Goal: Task Accomplishment & Management: Use online tool/utility

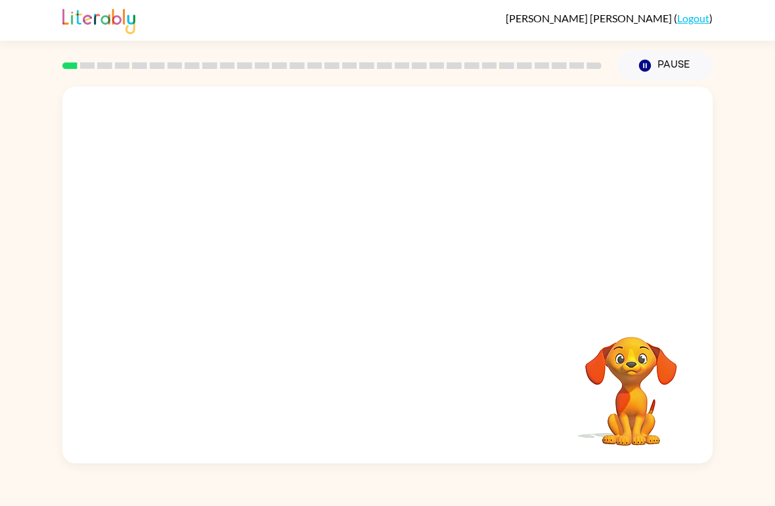
click at [354, 204] on video "Your browser must support playing .mp4 files to use Literably. Please try using…" at bounding box center [387, 198] width 650 height 223
click at [662, 77] on button "Pause Pause" at bounding box center [664, 66] width 95 height 30
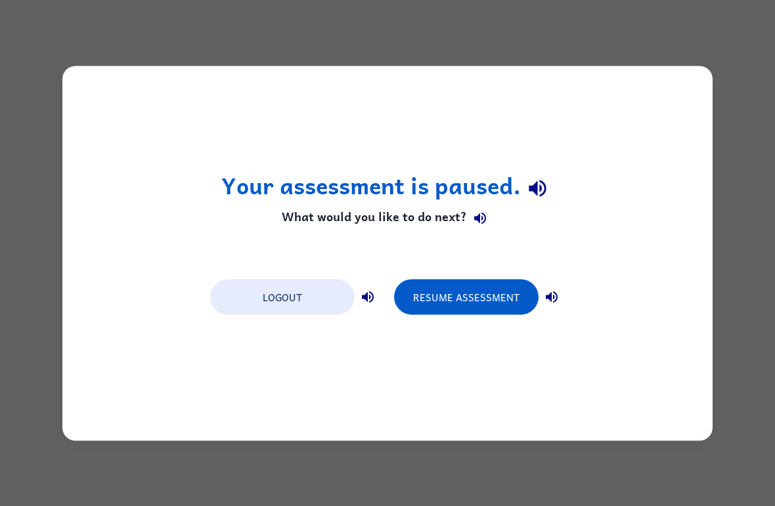
click at [443, 305] on button "Resume Assessment" at bounding box center [466, 296] width 144 height 35
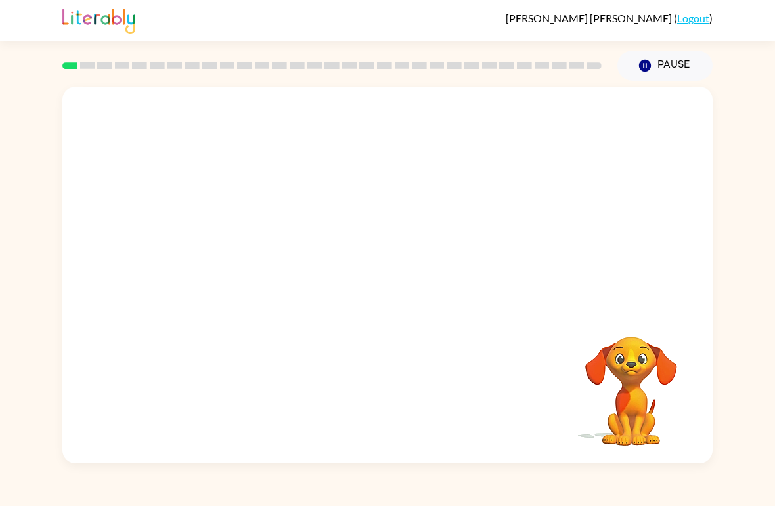
click at [664, 70] on button "Pause Pause" at bounding box center [664, 66] width 95 height 30
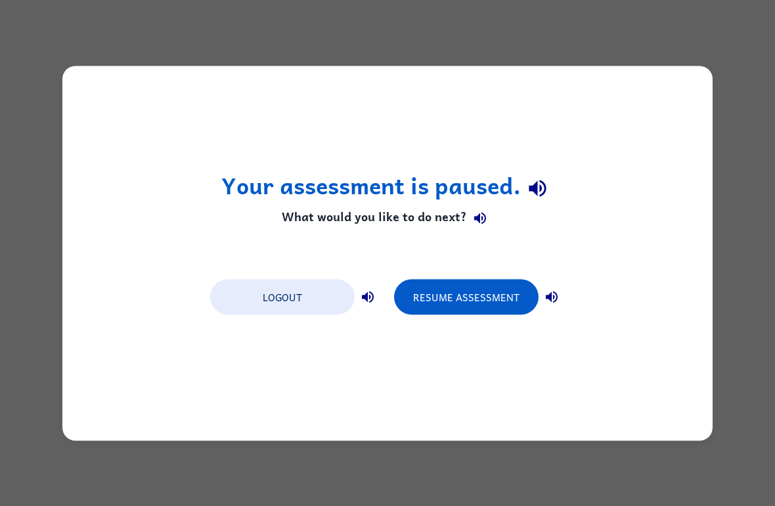
click at [490, 280] on button "Resume Assessment" at bounding box center [466, 296] width 144 height 35
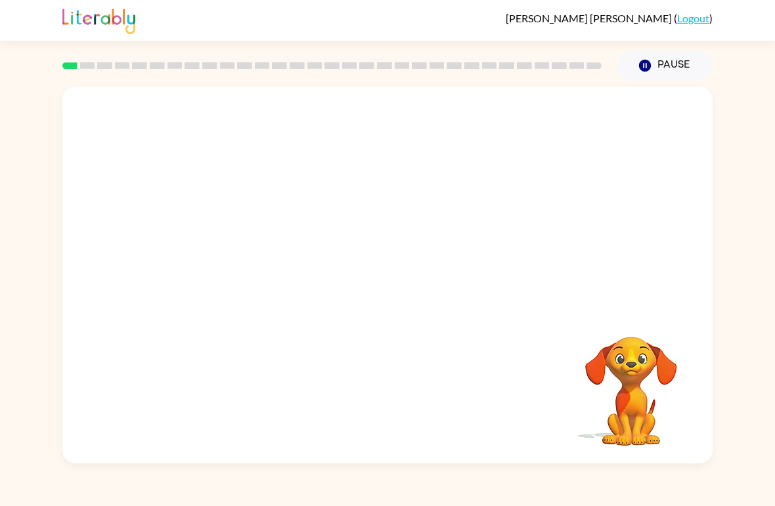
click at [341, 228] on video "Your browser must support playing .mp4 files to use Literably. Please try using…" at bounding box center [387, 198] width 650 height 223
click at [386, 280] on icon "button" at bounding box center [387, 282] width 23 height 23
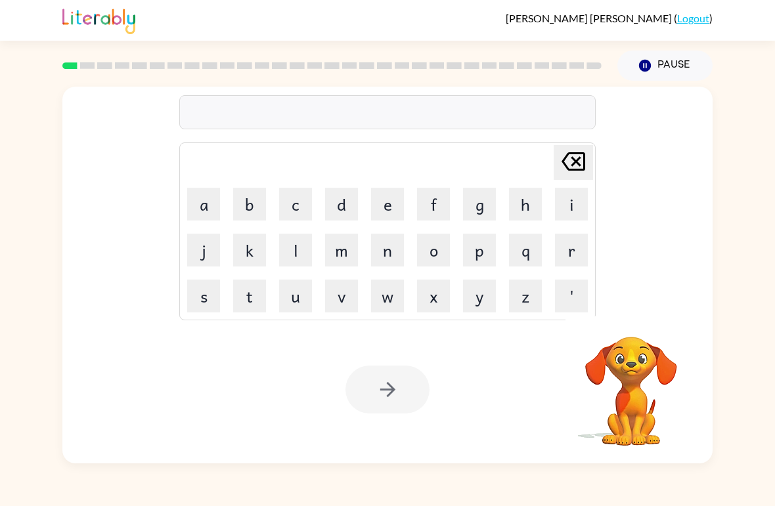
click at [344, 210] on button "d" at bounding box center [341, 204] width 33 height 33
click at [580, 169] on icon "[PERSON_NAME] last character input" at bounding box center [573, 162] width 32 height 32
click at [251, 215] on button "b" at bounding box center [249, 204] width 33 height 33
click at [448, 251] on button "o" at bounding box center [433, 250] width 33 height 33
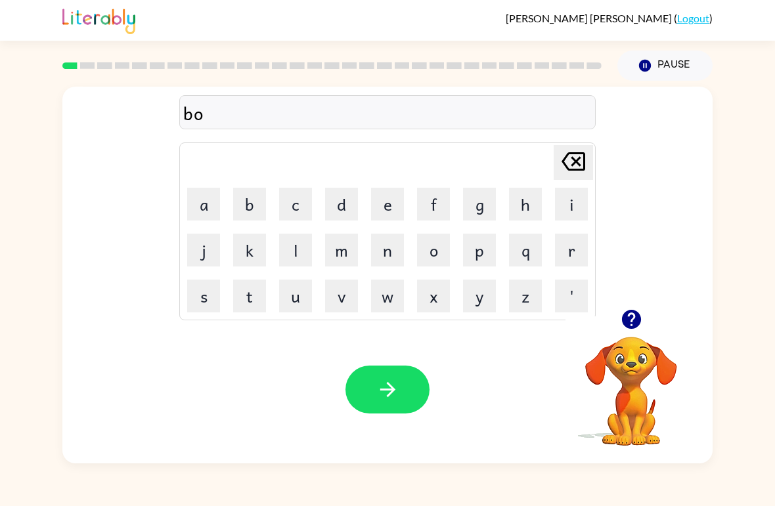
click at [207, 210] on button "a" at bounding box center [203, 204] width 33 height 33
click at [576, 242] on button "r" at bounding box center [571, 250] width 33 height 33
click at [339, 208] on button "d" at bounding box center [341, 204] width 33 height 33
click at [384, 204] on button "e" at bounding box center [387, 204] width 33 height 33
click at [557, 257] on button "r" at bounding box center [571, 250] width 33 height 33
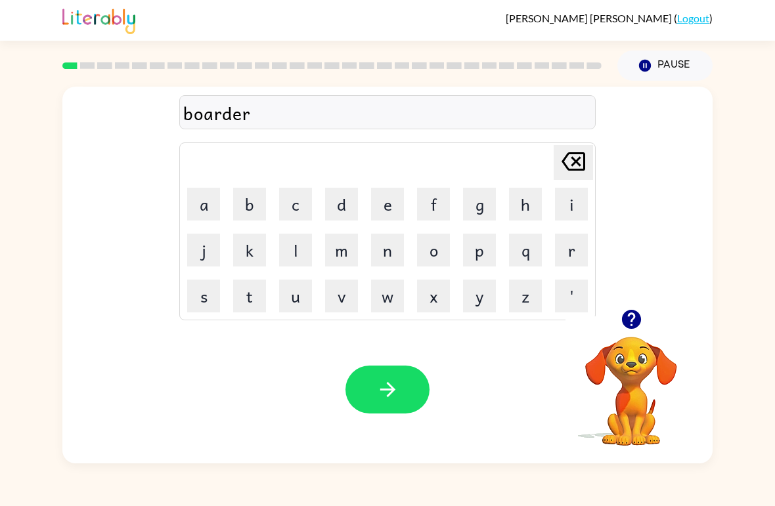
click at [412, 400] on button "button" at bounding box center [387, 390] width 84 height 48
click at [300, 214] on button "c" at bounding box center [295, 204] width 33 height 33
click at [426, 265] on button "o" at bounding box center [433, 250] width 33 height 33
click at [296, 299] on button "u" at bounding box center [295, 296] width 33 height 33
click at [391, 266] on button "n" at bounding box center [387, 250] width 33 height 33
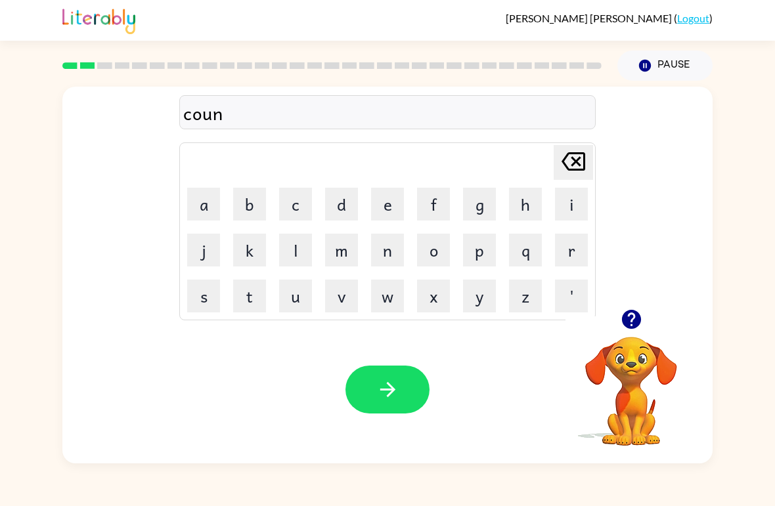
click at [249, 299] on button "t" at bounding box center [249, 296] width 33 height 33
click at [393, 386] on icon "button" at bounding box center [387, 389] width 23 height 23
click at [303, 255] on button "l" at bounding box center [295, 250] width 33 height 33
click at [441, 247] on button "o" at bounding box center [433, 250] width 33 height 33
click at [303, 215] on button "c" at bounding box center [295, 204] width 33 height 33
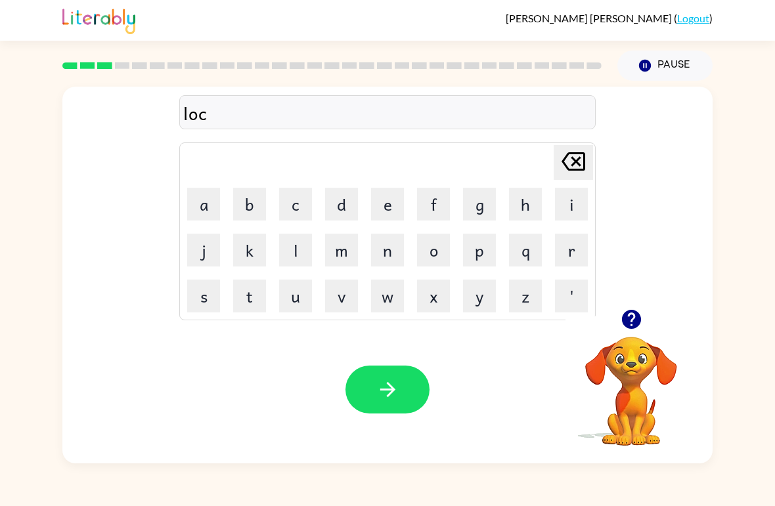
click at [198, 211] on button "a" at bounding box center [203, 204] width 33 height 33
click at [256, 298] on button "t" at bounding box center [249, 296] width 33 height 33
click at [395, 211] on button "e" at bounding box center [387, 204] width 33 height 33
click at [408, 381] on button "button" at bounding box center [387, 390] width 84 height 48
click at [252, 301] on button "t" at bounding box center [249, 296] width 33 height 33
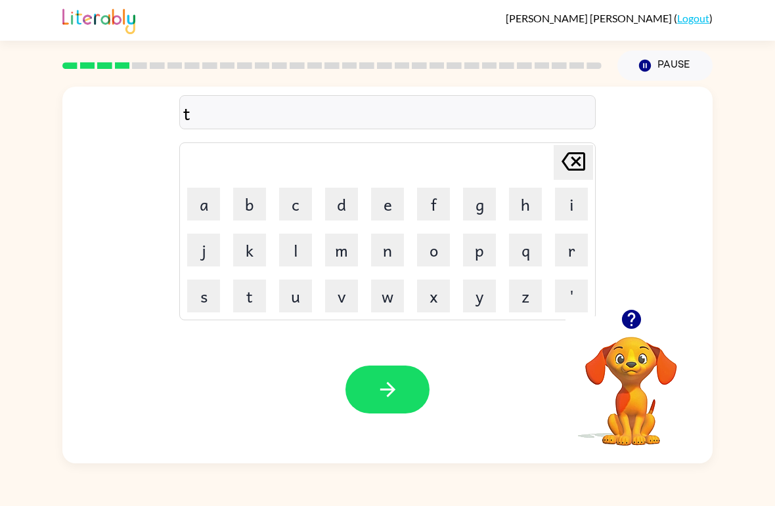
click at [395, 308] on button "w" at bounding box center [387, 296] width 33 height 33
click at [562, 211] on button "i" at bounding box center [571, 204] width 33 height 33
click at [392, 254] on button "n" at bounding box center [387, 250] width 33 height 33
click at [384, 367] on button "button" at bounding box center [387, 390] width 84 height 48
click at [399, 260] on button "n" at bounding box center [387, 250] width 33 height 33
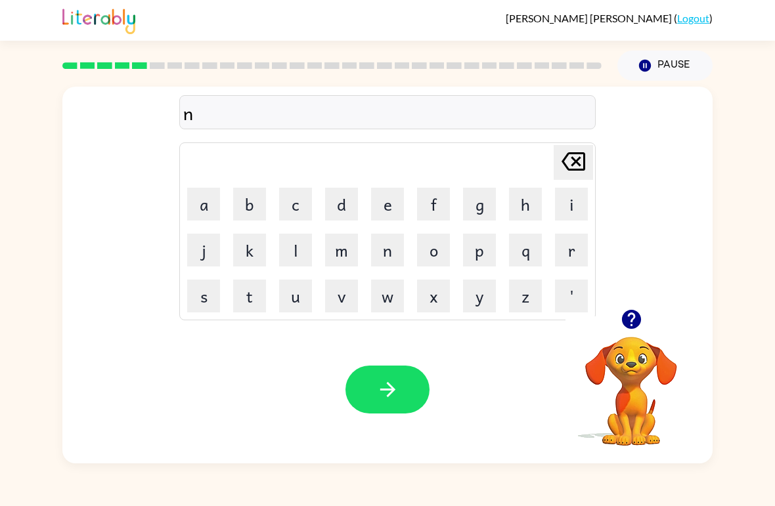
click at [393, 218] on button "e" at bounding box center [387, 204] width 33 height 33
click at [192, 209] on button "a" at bounding box center [203, 204] width 33 height 33
click at [574, 247] on button "r" at bounding box center [571, 250] width 33 height 33
click at [284, 249] on button "l" at bounding box center [295, 250] width 33 height 33
click at [485, 301] on button "y" at bounding box center [479, 296] width 33 height 33
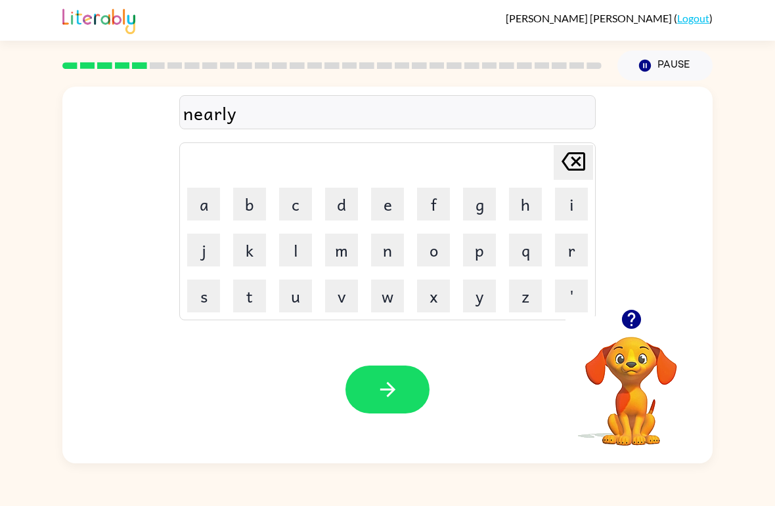
click at [403, 382] on button "button" at bounding box center [387, 390] width 84 height 48
click at [246, 207] on button "b" at bounding box center [249, 204] width 33 height 33
click at [389, 216] on button "e" at bounding box center [387, 204] width 33 height 33
click at [529, 208] on button "h" at bounding box center [525, 204] width 33 height 33
click at [577, 212] on button "i" at bounding box center [571, 204] width 33 height 33
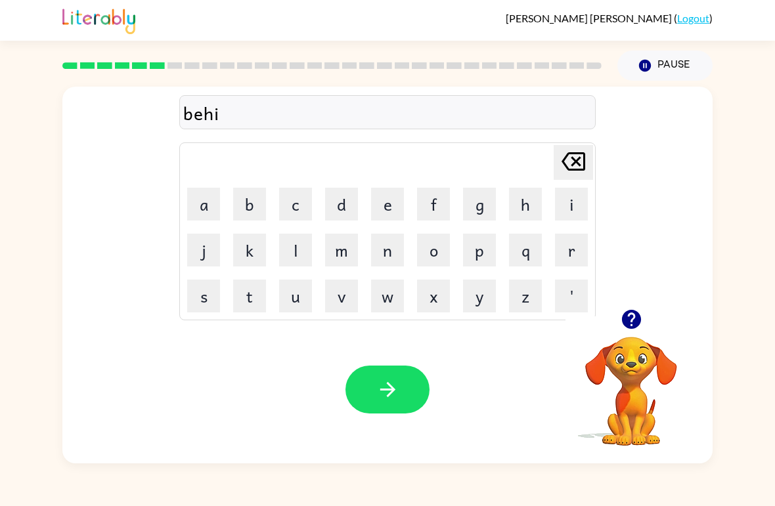
click at [389, 257] on button "n" at bounding box center [387, 250] width 33 height 33
click at [347, 208] on button "d" at bounding box center [341, 204] width 33 height 33
click at [422, 386] on button "button" at bounding box center [387, 390] width 84 height 48
click at [639, 320] on icon "button" at bounding box center [630, 319] width 19 height 19
click at [261, 298] on button "t" at bounding box center [249, 296] width 33 height 33
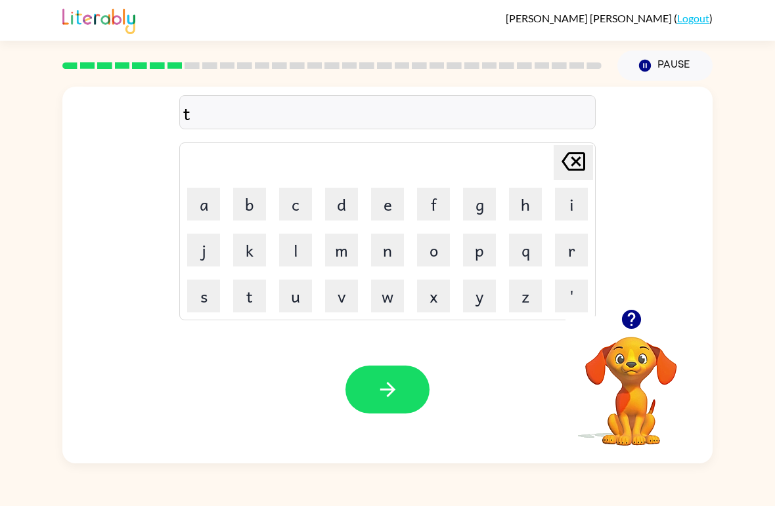
click at [571, 247] on button "r" at bounding box center [571, 250] width 33 height 33
click at [573, 211] on button "i" at bounding box center [571, 204] width 33 height 33
click at [297, 211] on button "c" at bounding box center [295, 204] width 33 height 33
click at [237, 253] on button "k" at bounding box center [249, 250] width 33 height 33
click at [338, 209] on button "d" at bounding box center [341, 204] width 33 height 33
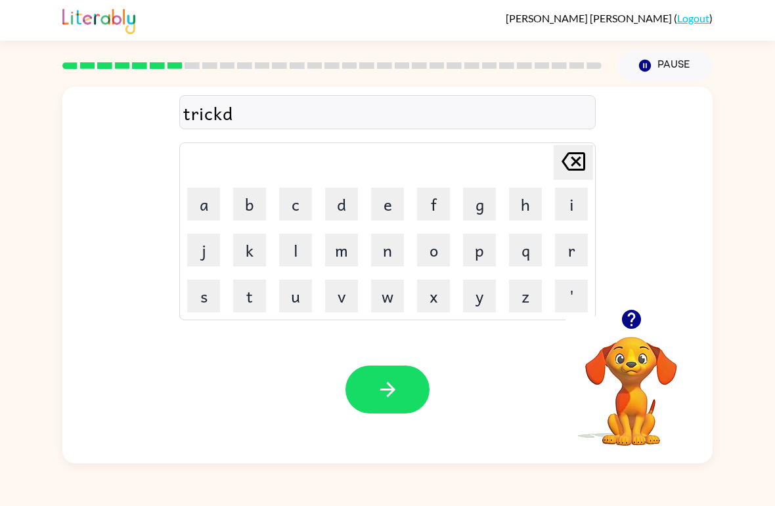
click at [565, 162] on icon "[PERSON_NAME] last character input" at bounding box center [573, 162] width 32 height 32
click at [382, 219] on button "e" at bounding box center [387, 204] width 33 height 33
click at [292, 265] on button "l" at bounding box center [295, 250] width 33 height 33
click at [388, 394] on icon "button" at bounding box center [387, 389] width 23 height 23
click at [345, 249] on button "m" at bounding box center [341, 250] width 33 height 33
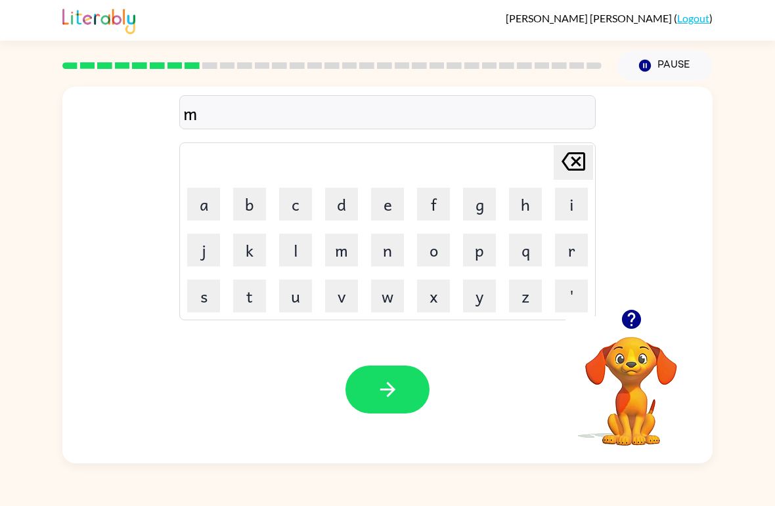
click at [576, 210] on button "i" at bounding box center [571, 204] width 33 height 33
click at [564, 256] on button "r" at bounding box center [571, 250] width 33 height 33
click at [197, 194] on button "a" at bounding box center [203, 204] width 33 height 33
click at [290, 200] on button "c" at bounding box center [295, 204] width 33 height 33
click at [303, 256] on button "l" at bounding box center [295, 250] width 33 height 33
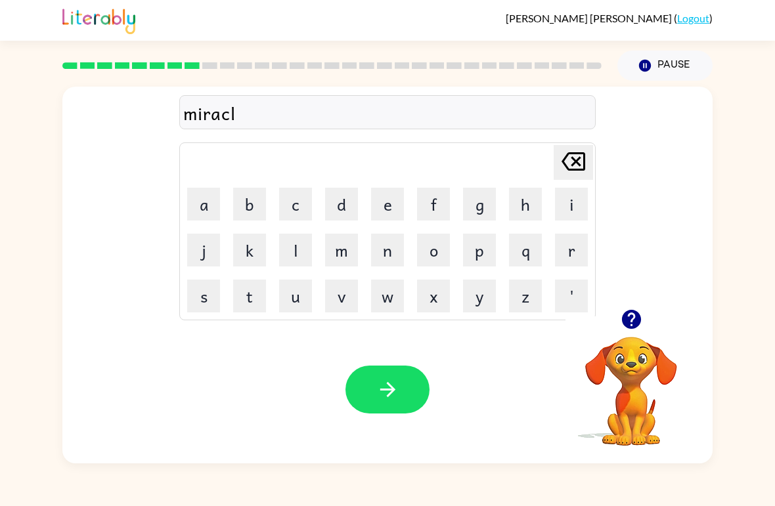
click at [384, 207] on button "e" at bounding box center [387, 204] width 33 height 33
click at [405, 414] on button "button" at bounding box center [387, 390] width 84 height 48
click at [391, 253] on button "n" at bounding box center [387, 250] width 33 height 33
click at [574, 219] on button "i" at bounding box center [571, 204] width 33 height 33
click at [357, 256] on button "m" at bounding box center [341, 250] width 33 height 33
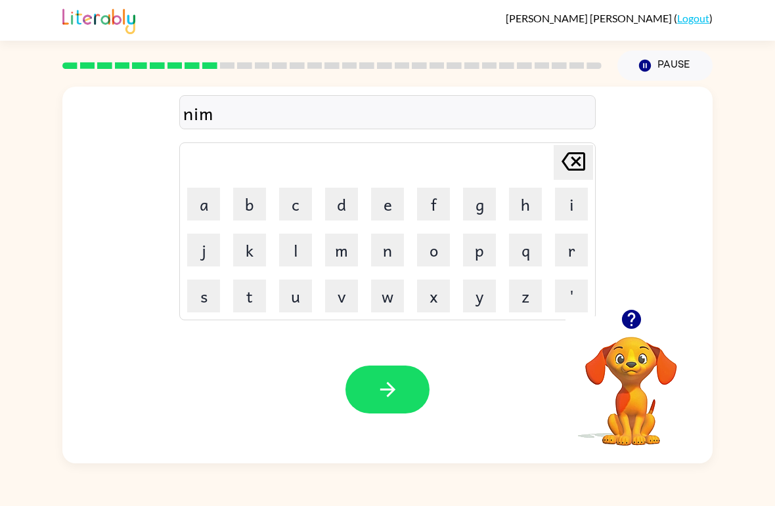
click at [251, 202] on button "b" at bounding box center [249, 204] width 33 height 33
click at [307, 249] on button "l" at bounding box center [295, 250] width 33 height 33
click at [390, 211] on button "e" at bounding box center [387, 204] width 33 height 33
click at [396, 376] on button "button" at bounding box center [387, 390] width 84 height 48
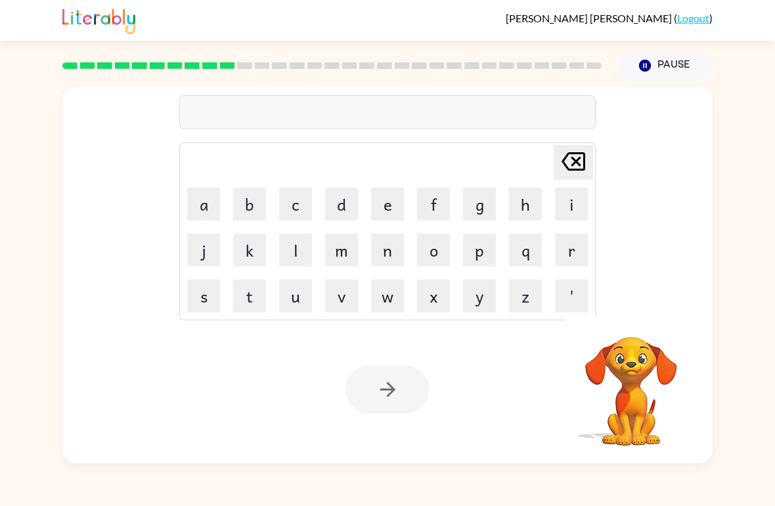
click at [301, 301] on button "u" at bounding box center [295, 296] width 33 height 33
click at [393, 255] on button "n" at bounding box center [387, 250] width 33 height 33
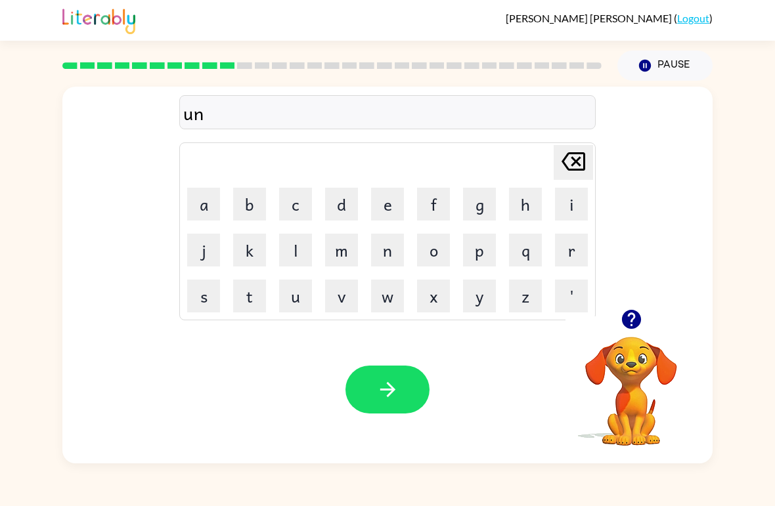
click at [440, 207] on button "f" at bounding box center [433, 204] width 33 height 33
click at [435, 252] on button "o" at bounding box center [433, 250] width 33 height 33
click at [297, 248] on button "l" at bounding box center [295, 250] width 33 height 33
click at [349, 209] on button "d" at bounding box center [341, 204] width 33 height 33
click at [397, 389] on icon "button" at bounding box center [387, 389] width 23 height 23
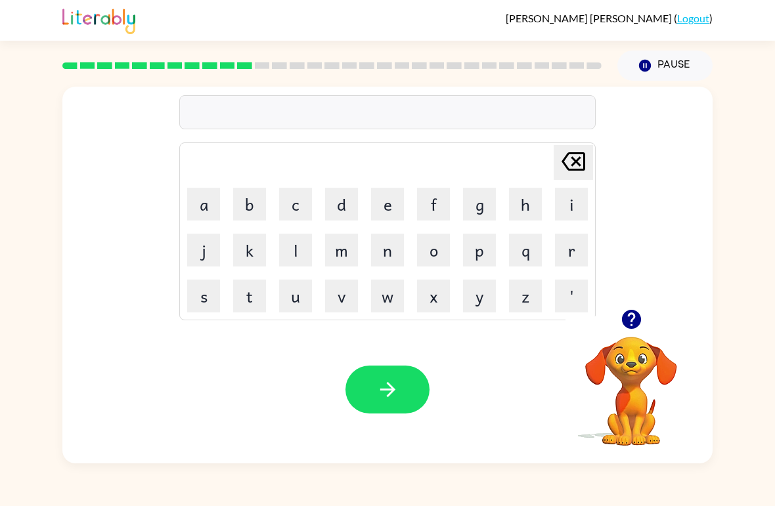
click at [347, 304] on button "v" at bounding box center [341, 296] width 33 height 33
click at [431, 255] on button "o" at bounding box center [433, 250] width 33 height 33
click at [252, 297] on button "t" at bounding box center [249, 296] width 33 height 33
click at [401, 204] on button "e" at bounding box center [387, 204] width 33 height 33
click at [402, 402] on button "button" at bounding box center [387, 390] width 84 height 48
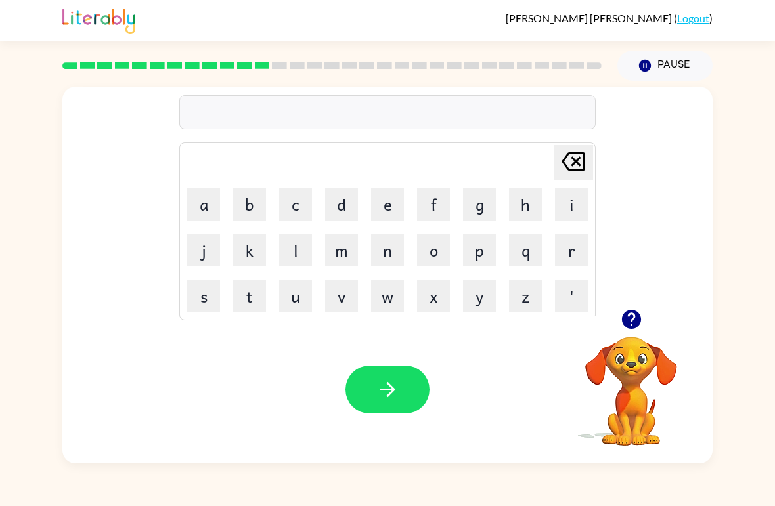
click at [259, 207] on button "b" at bounding box center [249, 204] width 33 height 33
click at [372, 203] on button "e" at bounding box center [387, 204] width 33 height 33
click at [341, 211] on button "d" at bounding box center [341, 204] width 33 height 33
click at [259, 292] on button "t" at bounding box center [249, 296] width 33 height 33
click at [573, 207] on button "i" at bounding box center [571, 204] width 33 height 33
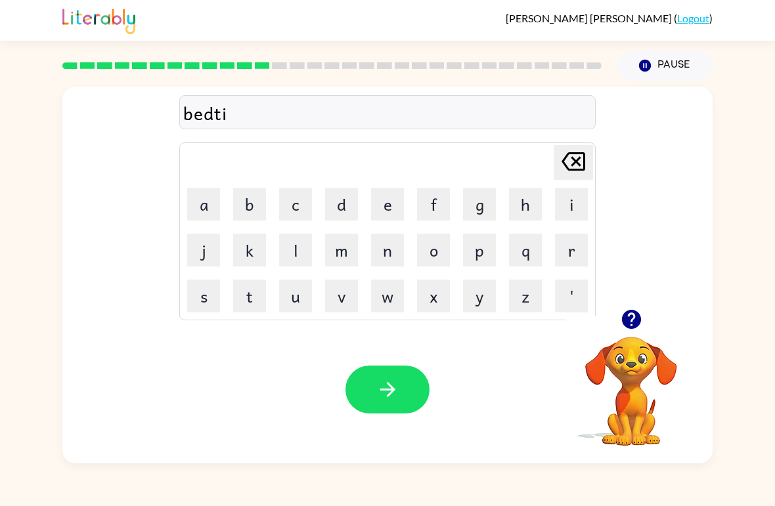
click at [341, 255] on button "m" at bounding box center [341, 250] width 33 height 33
click at [380, 203] on button "e" at bounding box center [387, 204] width 33 height 33
click at [379, 391] on icon "button" at bounding box center [387, 389] width 23 height 23
click at [438, 213] on button "f" at bounding box center [433, 204] width 33 height 33
click at [572, 206] on button "i" at bounding box center [571, 204] width 33 height 33
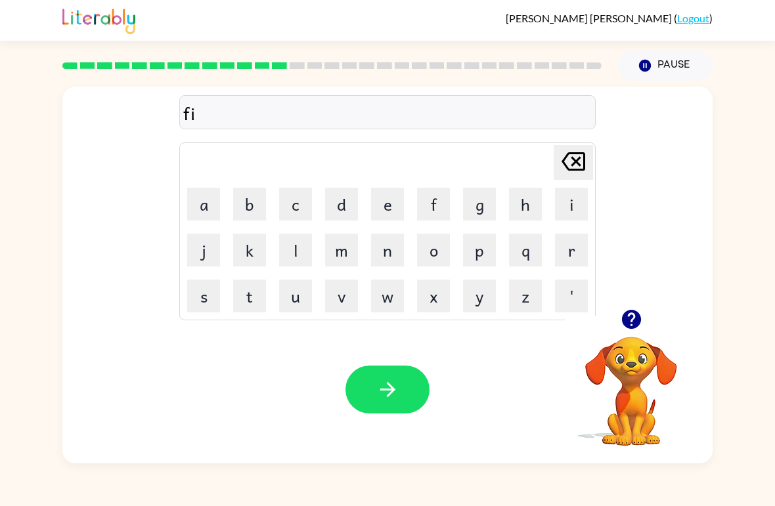
click at [255, 298] on button "t" at bounding box center [249, 296] width 33 height 33
click at [397, 255] on button "n" at bounding box center [387, 250] width 33 height 33
click at [400, 209] on button "e" at bounding box center [387, 204] width 33 height 33
click at [206, 296] on button "s" at bounding box center [203, 296] width 33 height 33
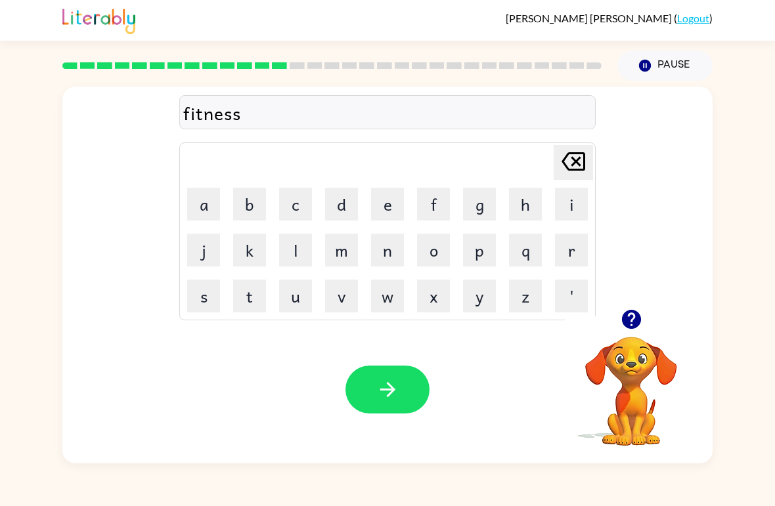
click at [584, 166] on icon at bounding box center [573, 161] width 24 height 18
click at [584, 165] on icon at bounding box center [573, 161] width 24 height 18
click at [571, 169] on icon at bounding box center [573, 161] width 24 height 18
click at [576, 172] on icon "[PERSON_NAME] last character input" at bounding box center [573, 162] width 32 height 32
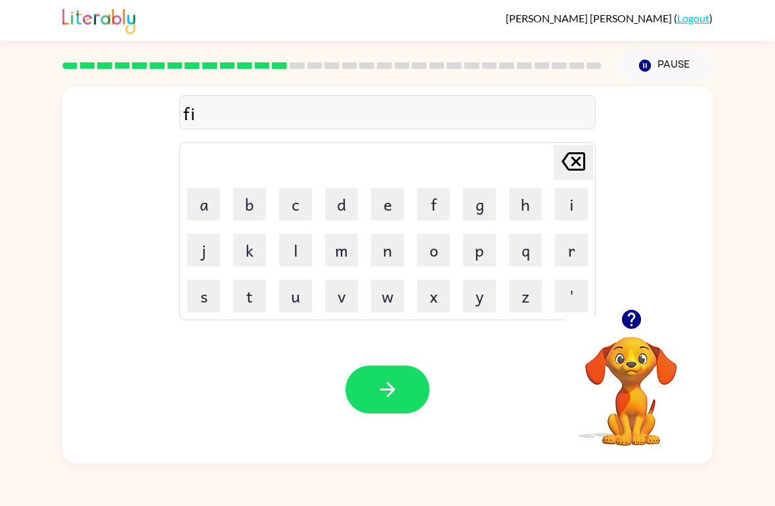
click at [250, 295] on button "t" at bounding box center [249, 296] width 33 height 33
click at [579, 169] on icon at bounding box center [573, 161] width 24 height 18
click at [399, 259] on button "n" at bounding box center [387, 250] width 33 height 33
click at [392, 203] on button "e" at bounding box center [387, 204] width 33 height 33
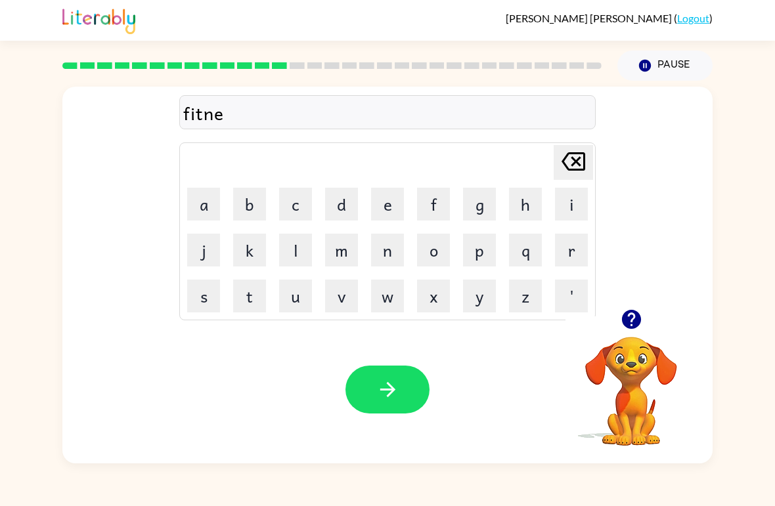
click at [207, 297] on button "s" at bounding box center [203, 296] width 33 height 33
click at [389, 409] on button "button" at bounding box center [387, 390] width 84 height 48
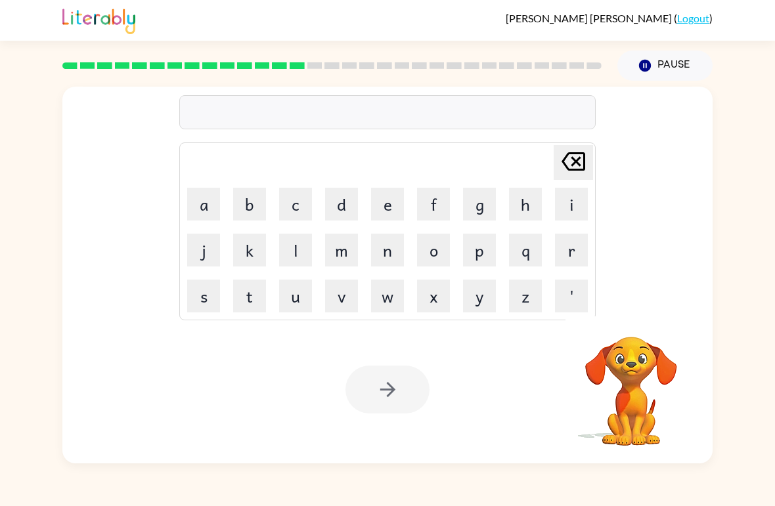
click at [344, 211] on button "d" at bounding box center [341, 204] width 33 height 33
click at [391, 204] on button "e" at bounding box center [387, 204] width 33 height 33
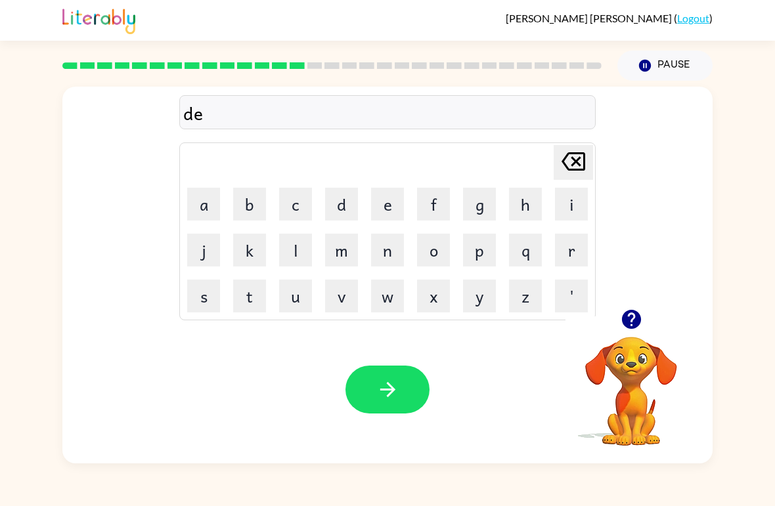
click at [301, 255] on button "l" at bounding box center [295, 250] width 33 height 33
click at [209, 217] on button "a" at bounding box center [203, 204] width 33 height 33
click at [473, 293] on button "y" at bounding box center [479, 296] width 33 height 33
click at [382, 395] on icon "button" at bounding box center [387, 389] width 23 height 23
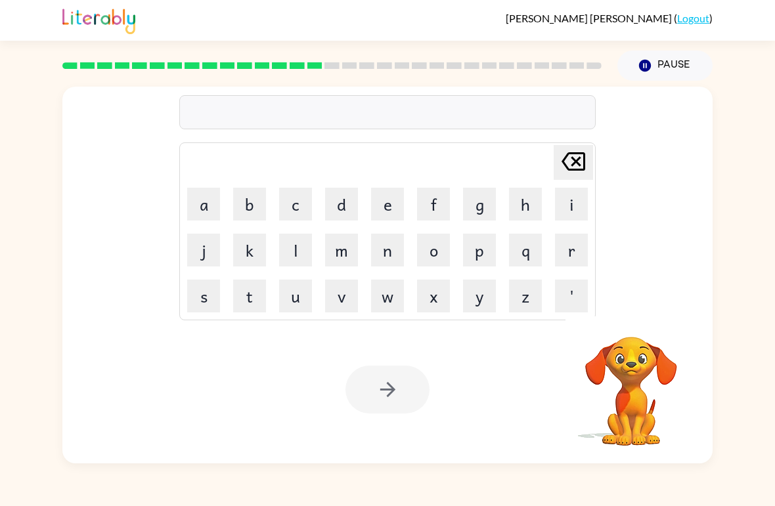
click at [264, 286] on button "t" at bounding box center [249, 296] width 33 height 33
click at [564, 257] on button "r" at bounding box center [571, 250] width 33 height 33
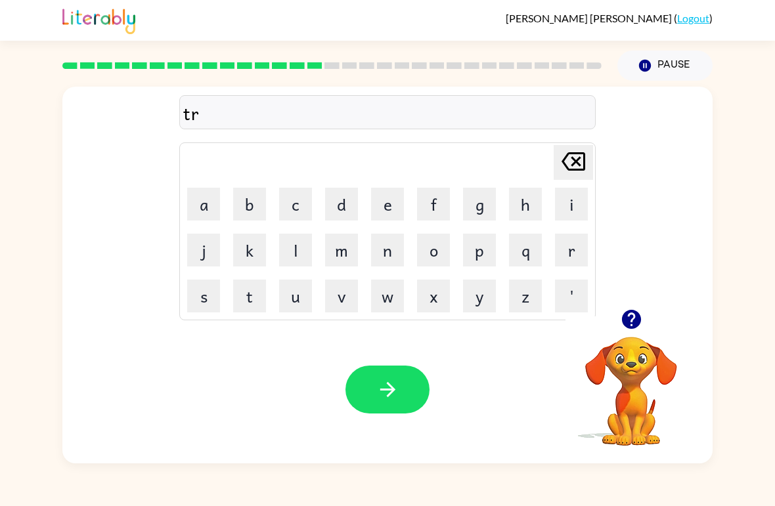
click at [394, 389] on icon "button" at bounding box center [387, 389] width 23 height 23
click at [333, 81] on div at bounding box center [331, 66] width 555 height 46
click at [330, 79] on div at bounding box center [331, 66] width 555 height 46
click at [309, 81] on div at bounding box center [331, 66] width 555 height 46
click at [701, 13] on link "Logout" at bounding box center [693, 18] width 32 height 12
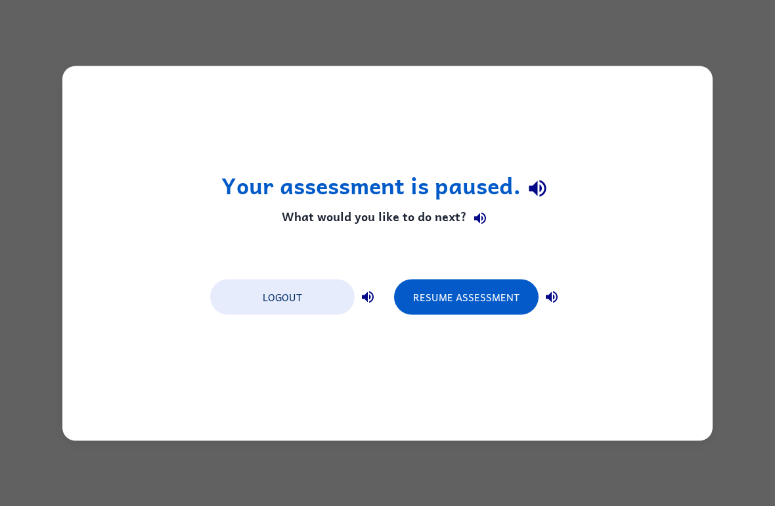
click at [312, 280] on button "Logout" at bounding box center [282, 296] width 144 height 35
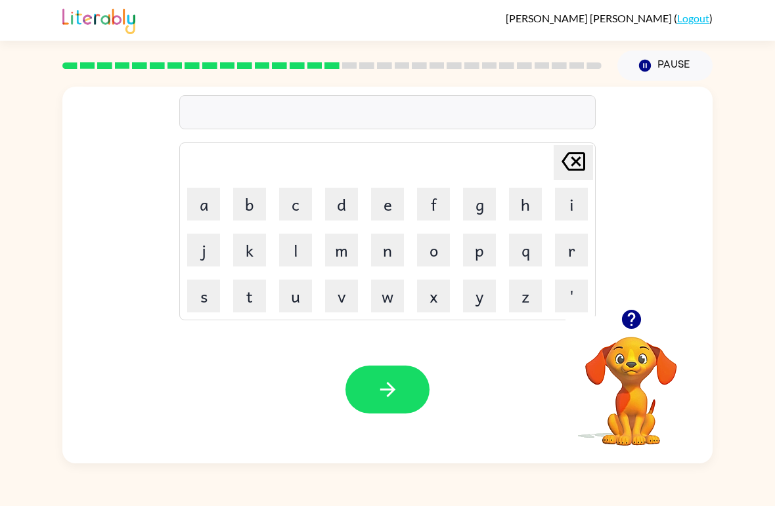
click at [330, 67] on rect at bounding box center [331, 65] width 15 height 7
click at [328, 67] on rect at bounding box center [331, 65] width 15 height 7
click at [631, 322] on icon "button" at bounding box center [631, 319] width 23 height 23
click at [210, 307] on button "s" at bounding box center [203, 296] width 33 height 33
click at [385, 205] on button "e" at bounding box center [387, 204] width 33 height 33
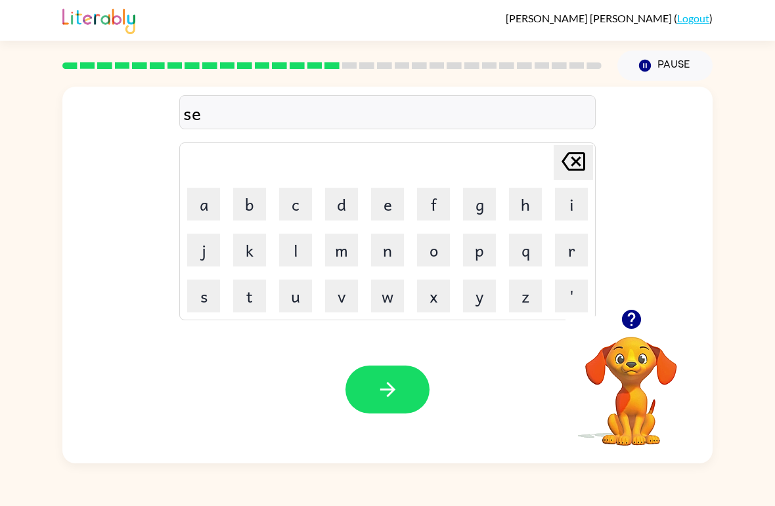
click at [253, 301] on button "t" at bounding box center [249, 296] width 33 height 33
click at [399, 398] on icon "button" at bounding box center [387, 389] width 23 height 23
click at [257, 213] on button "b" at bounding box center [249, 204] width 33 height 33
click at [561, 249] on button "r" at bounding box center [571, 250] width 33 height 33
click at [570, 202] on button "i" at bounding box center [571, 204] width 33 height 33
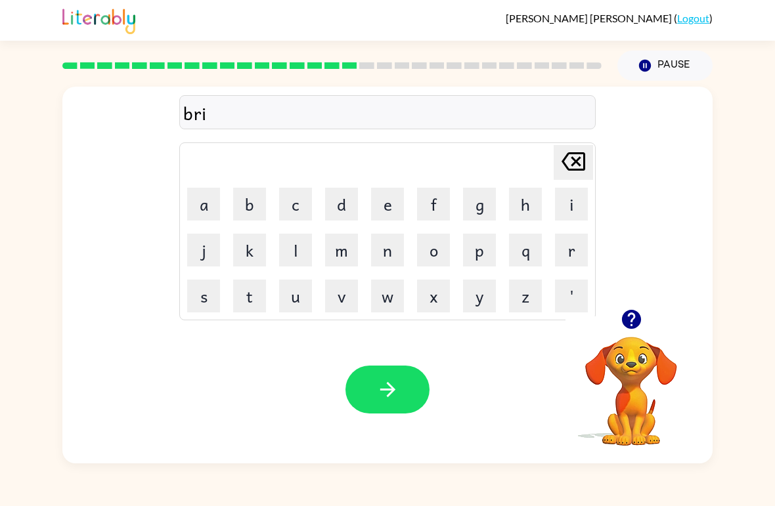
click at [341, 257] on button "m" at bounding box center [341, 250] width 33 height 33
click at [565, 213] on button "i" at bounding box center [571, 204] width 33 height 33
click at [389, 255] on button "n" at bounding box center [387, 250] width 33 height 33
click at [632, 316] on icon "button" at bounding box center [631, 319] width 23 height 23
click at [475, 202] on button "g" at bounding box center [479, 204] width 33 height 33
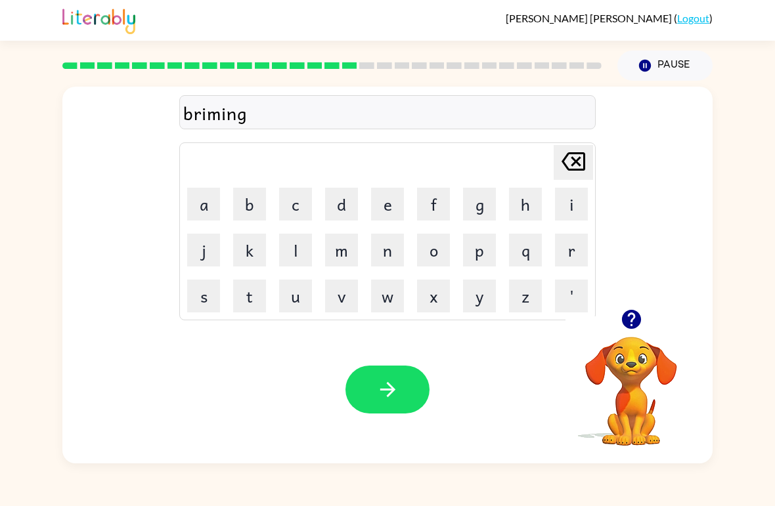
click at [393, 393] on icon "button" at bounding box center [387, 389] width 23 height 23
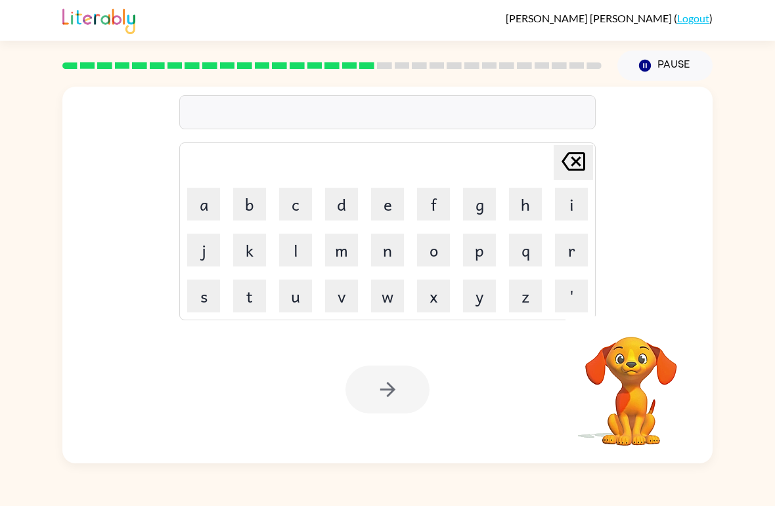
click at [490, 250] on button "p" at bounding box center [479, 250] width 33 height 33
click at [291, 257] on button "l" at bounding box center [295, 250] width 33 height 33
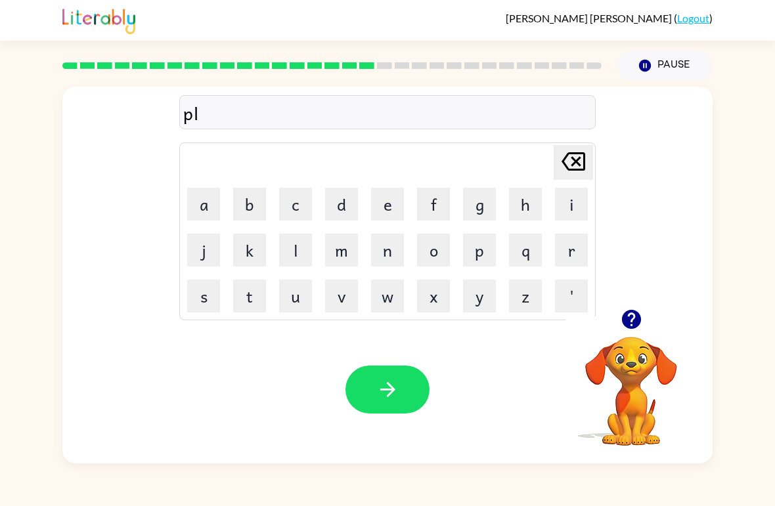
click at [195, 207] on button "a" at bounding box center [203, 204] width 33 height 33
click at [201, 299] on button "s" at bounding box center [203, 296] width 33 height 33
click at [255, 299] on button "t" at bounding box center [249, 296] width 33 height 33
click at [569, 202] on button "i" at bounding box center [571, 204] width 33 height 33
click at [298, 206] on button "c" at bounding box center [295, 204] width 33 height 33
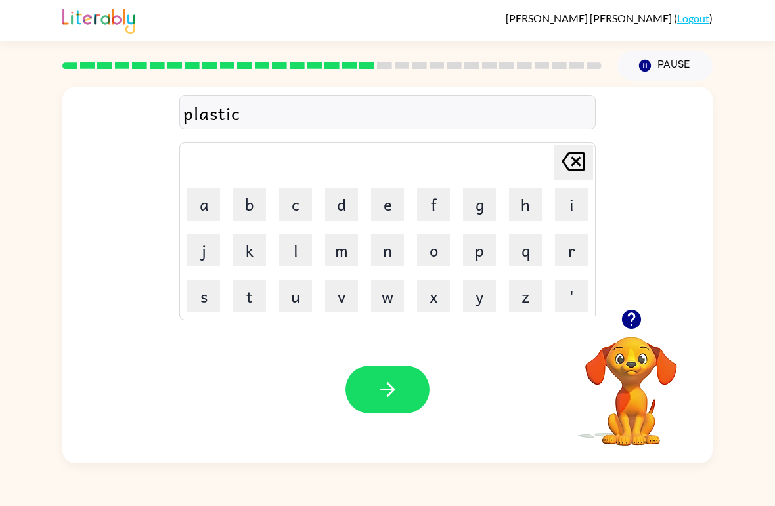
click at [386, 386] on icon "button" at bounding box center [387, 389] width 23 height 23
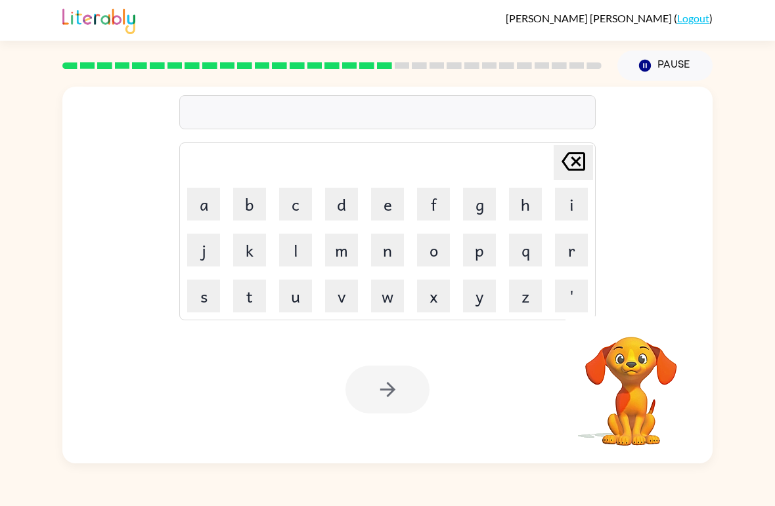
click at [346, 210] on button "d" at bounding box center [341, 204] width 33 height 33
click at [559, 200] on button "i" at bounding box center [571, 204] width 33 height 33
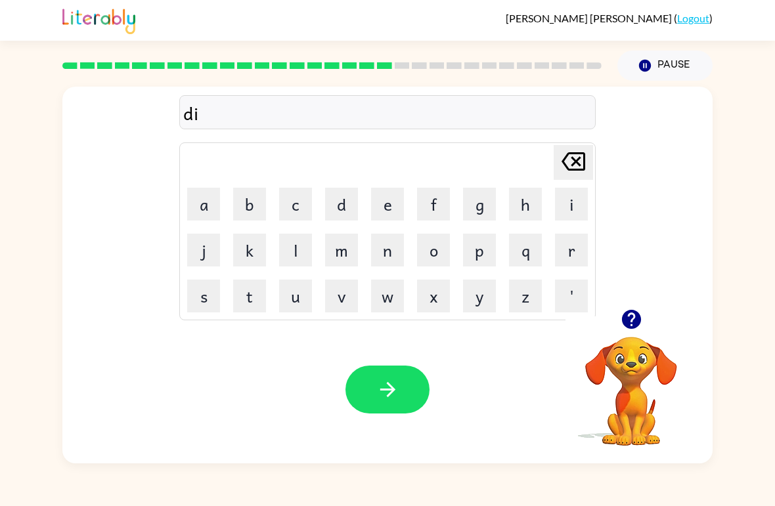
click at [216, 299] on button "s" at bounding box center [203, 296] width 33 height 33
click at [482, 254] on button "p" at bounding box center [479, 250] width 33 height 33
click at [290, 245] on button "l" at bounding box center [295, 250] width 33 height 33
click at [202, 206] on button "a" at bounding box center [203, 204] width 33 height 33
click at [485, 295] on button "y" at bounding box center [479, 296] width 33 height 33
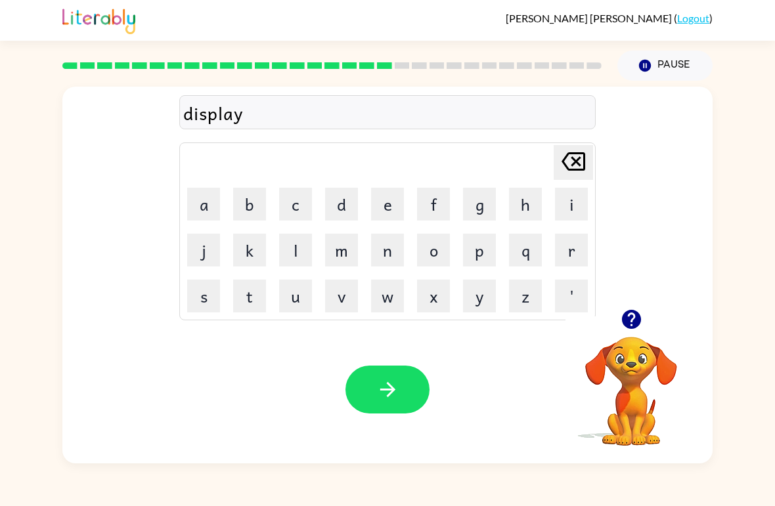
click at [403, 387] on button "button" at bounding box center [387, 390] width 84 height 48
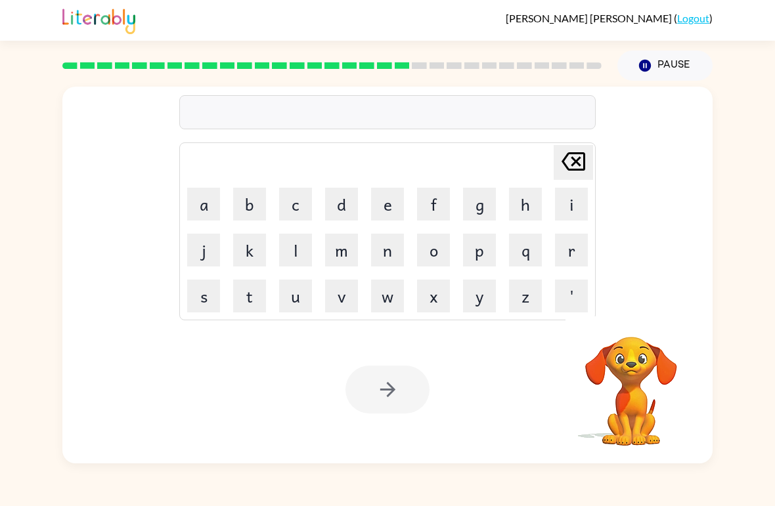
click at [338, 214] on button "d" at bounding box center [341, 204] width 33 height 33
click at [298, 302] on button "u" at bounding box center [295, 296] width 33 height 33
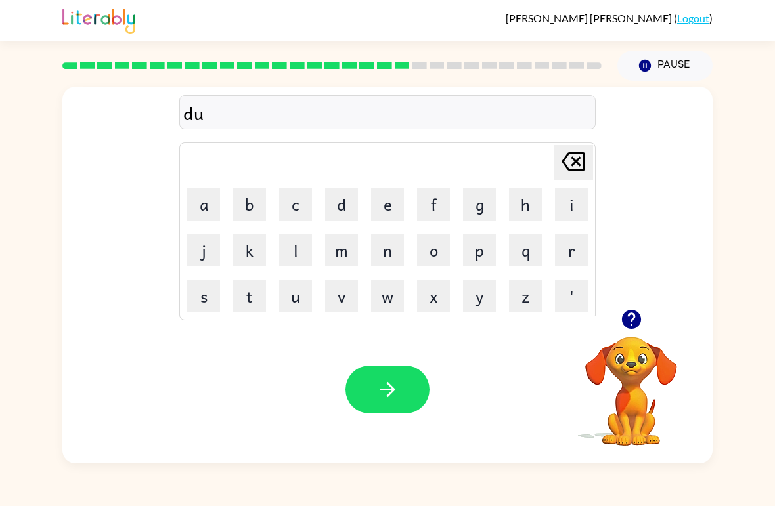
click at [206, 297] on button "s" at bounding box center [203, 296] width 33 height 33
click at [259, 306] on button "t" at bounding box center [249, 296] width 33 height 33
click at [384, 219] on button "e" at bounding box center [387, 204] width 33 height 33
click at [333, 203] on button "d" at bounding box center [341, 204] width 33 height 33
click at [408, 385] on button "button" at bounding box center [387, 390] width 84 height 48
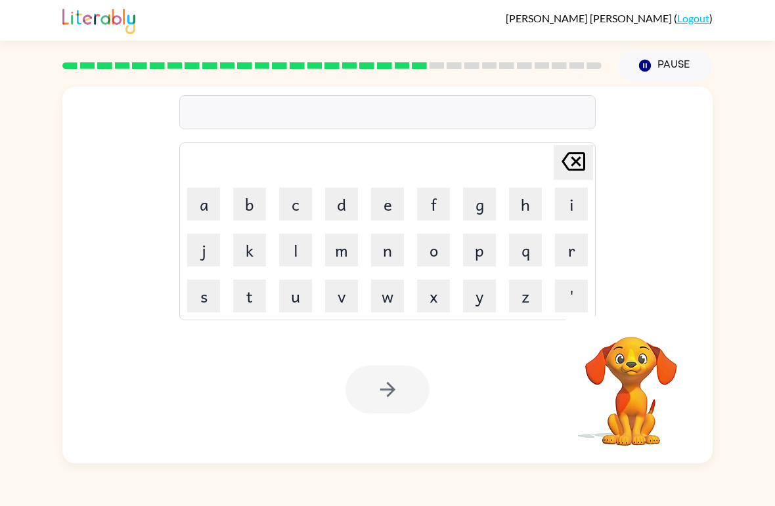
click at [293, 212] on button "c" at bounding box center [295, 204] width 33 height 33
click at [386, 210] on button "e" at bounding box center [387, 204] width 33 height 33
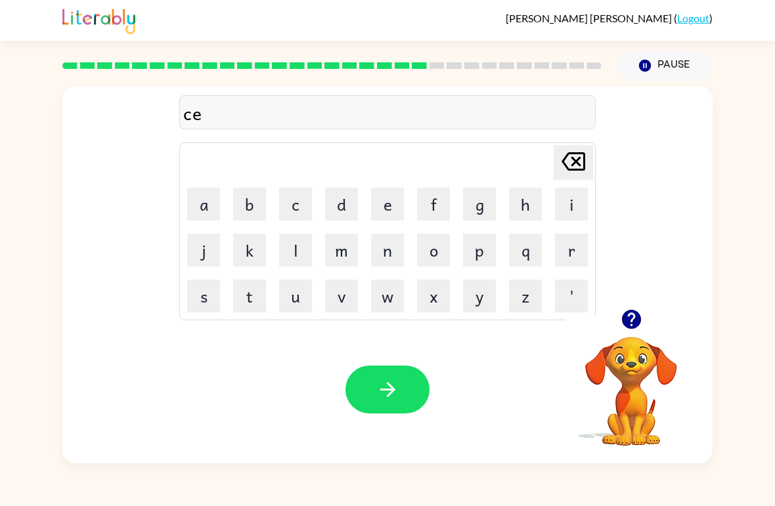
click at [391, 251] on button "n" at bounding box center [387, 250] width 33 height 33
click at [248, 298] on button "t" at bounding box center [249, 296] width 33 height 33
click at [564, 206] on button "i" at bounding box center [571, 204] width 33 height 33
click at [487, 252] on button "p" at bounding box center [479, 250] width 33 height 33
click at [391, 208] on button "e" at bounding box center [387, 204] width 33 height 33
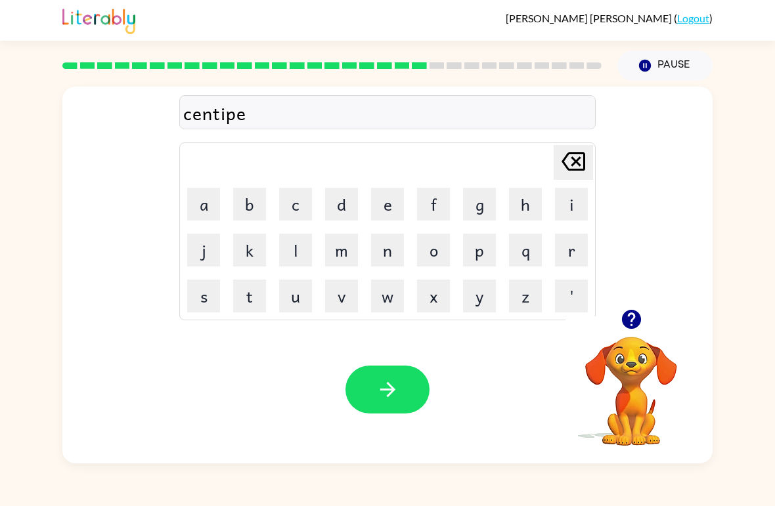
click at [390, 208] on button "e" at bounding box center [387, 204] width 33 height 33
click at [347, 212] on button "d" at bounding box center [341, 204] width 33 height 33
click at [580, 156] on icon "[PERSON_NAME] last character input" at bounding box center [573, 162] width 32 height 32
click at [580, 155] on icon at bounding box center [573, 161] width 24 height 18
click at [328, 206] on button "d" at bounding box center [341, 204] width 33 height 33
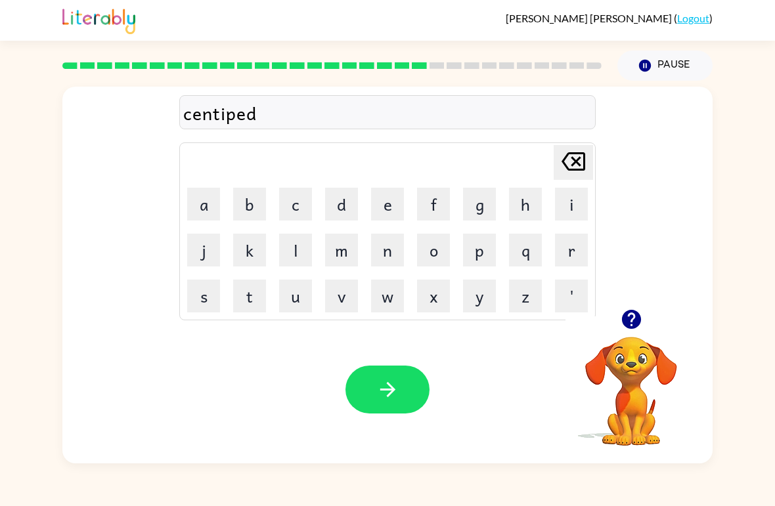
click at [579, 160] on icon at bounding box center [573, 161] width 24 height 18
click at [395, 195] on button "e" at bounding box center [387, 204] width 33 height 33
click at [349, 209] on button "d" at bounding box center [341, 204] width 33 height 33
click at [576, 173] on icon "[PERSON_NAME] last character input" at bounding box center [573, 162] width 32 height 32
click at [578, 167] on icon "[PERSON_NAME] last character input" at bounding box center [573, 162] width 32 height 32
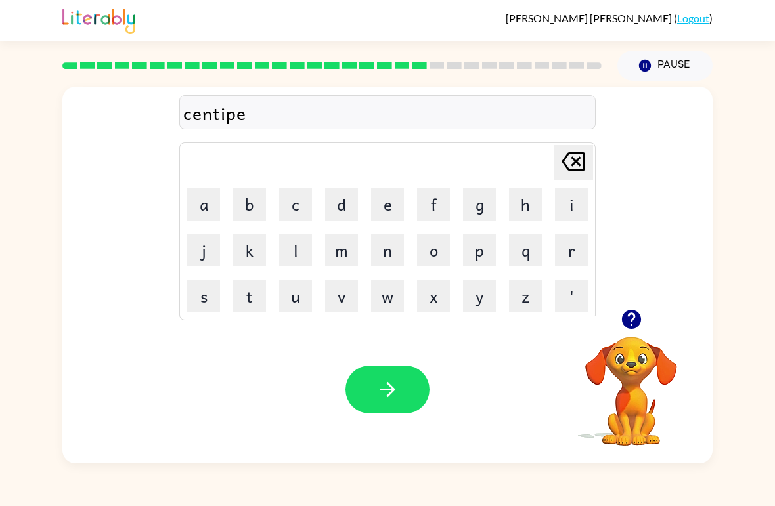
click at [200, 204] on button "a" at bounding box center [203, 204] width 33 height 33
click at [571, 165] on icon "[PERSON_NAME] last character input" at bounding box center [573, 162] width 32 height 32
click at [336, 206] on button "d" at bounding box center [341, 204] width 33 height 33
click at [576, 167] on icon "[PERSON_NAME] last character input" at bounding box center [573, 162] width 32 height 32
click at [399, 208] on button "e" at bounding box center [387, 204] width 33 height 33
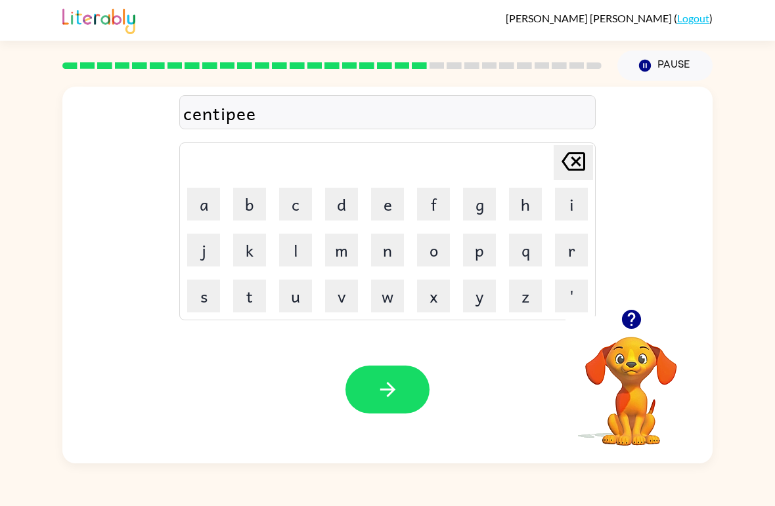
click at [344, 194] on button "d" at bounding box center [341, 204] width 33 height 33
click at [379, 381] on icon "button" at bounding box center [387, 389] width 23 height 23
click at [573, 257] on button "r" at bounding box center [571, 250] width 33 height 33
click at [213, 215] on button "a" at bounding box center [203, 204] width 33 height 33
click at [562, 206] on button "i" at bounding box center [571, 204] width 33 height 33
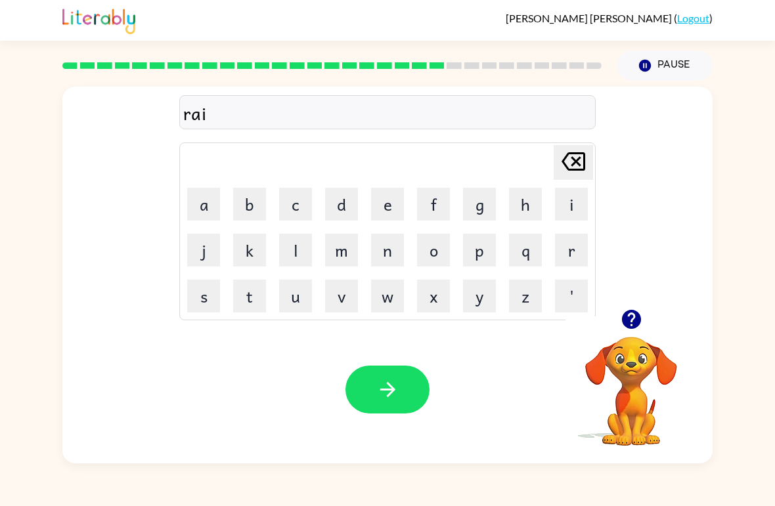
click at [389, 263] on button "n" at bounding box center [387, 250] width 33 height 33
click at [299, 218] on button "c" at bounding box center [295, 204] width 33 height 33
click at [430, 243] on button "o" at bounding box center [433, 250] width 33 height 33
click at [216, 211] on button "a" at bounding box center [203, 204] width 33 height 33
click at [244, 297] on button "t" at bounding box center [249, 296] width 33 height 33
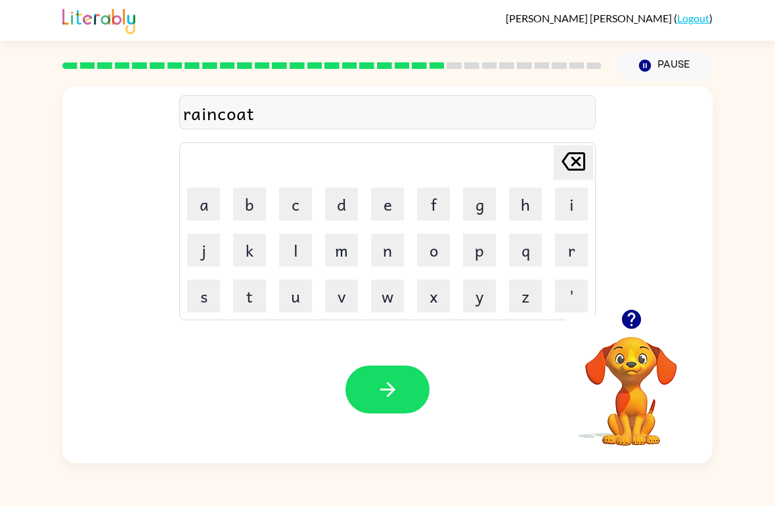
click at [380, 393] on icon "button" at bounding box center [387, 389] width 23 height 23
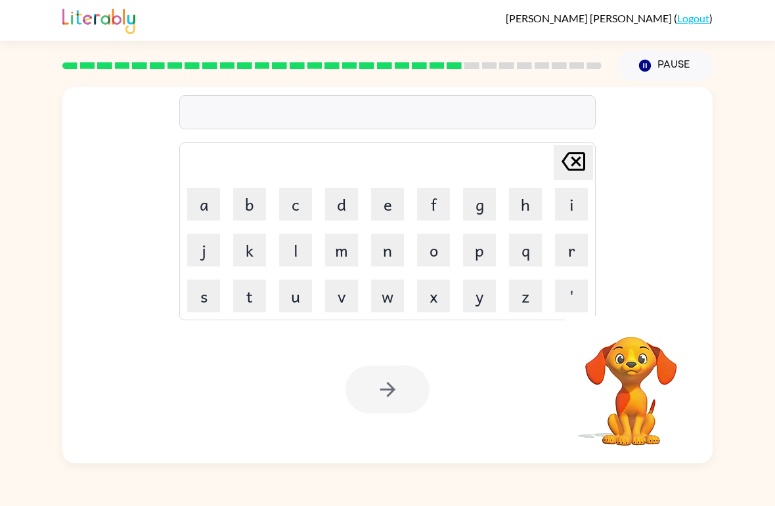
click at [340, 251] on button "m" at bounding box center [341, 250] width 33 height 33
click at [204, 207] on button "a" at bounding box center [203, 204] width 33 height 33
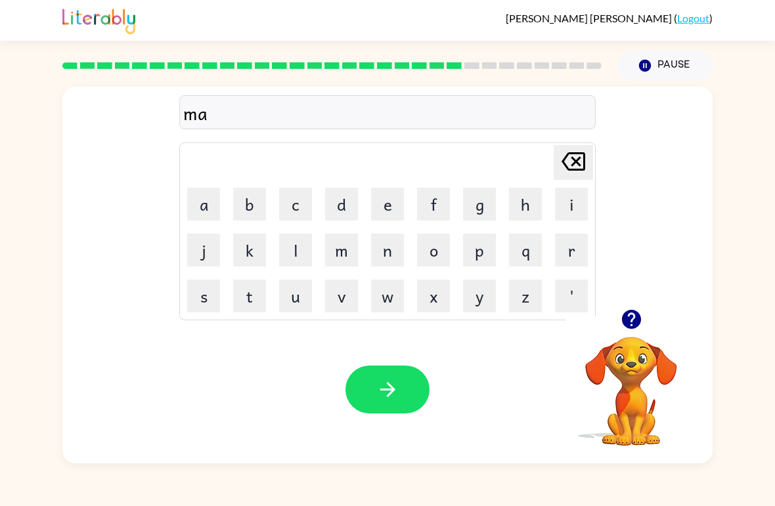
click at [573, 249] on button "r" at bounding box center [571, 250] width 33 height 33
click at [261, 257] on button "k" at bounding box center [249, 250] width 33 height 33
click at [383, 215] on button "e" at bounding box center [387, 204] width 33 height 33
click at [568, 244] on button "r" at bounding box center [571, 250] width 33 height 33
click at [371, 391] on button "button" at bounding box center [387, 390] width 84 height 48
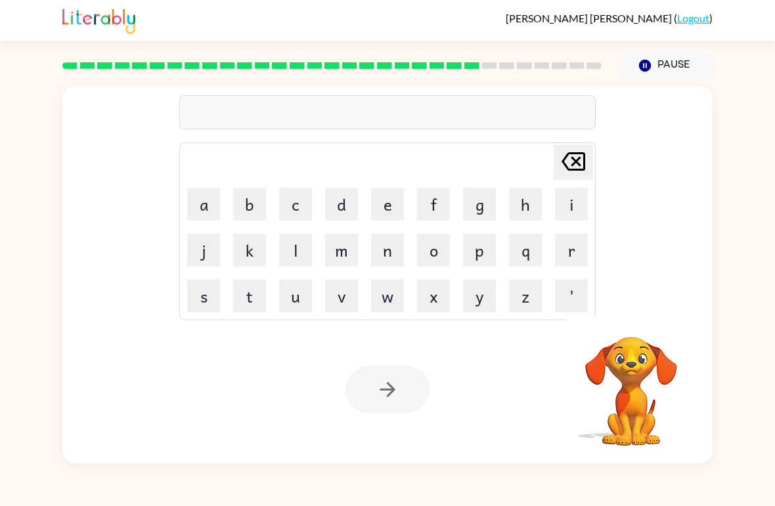
click at [196, 210] on button "a" at bounding box center [203, 204] width 33 height 33
click at [338, 188] on button "d" at bounding box center [341, 204] width 33 height 33
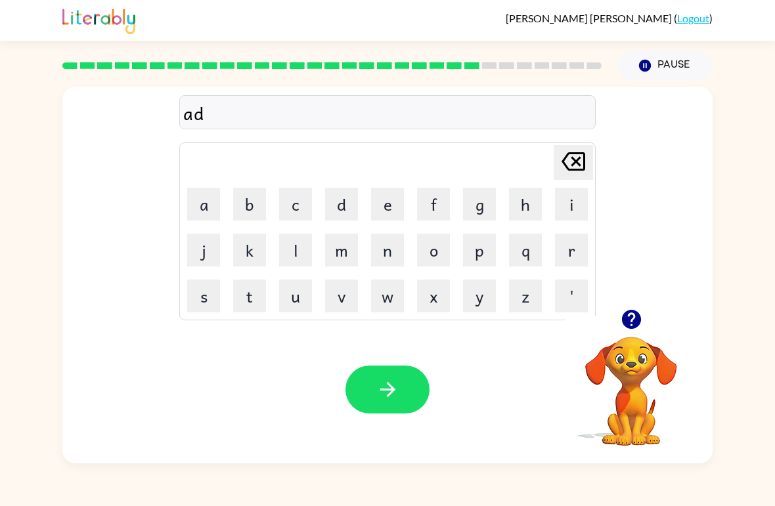
click at [338, 303] on button "v" at bounding box center [341, 296] width 33 height 33
click at [198, 207] on button "a" at bounding box center [203, 204] width 33 height 33
click at [394, 250] on button "n" at bounding box center [387, 250] width 33 height 33
click at [299, 204] on button "c" at bounding box center [295, 204] width 33 height 33
click at [564, 203] on button "i" at bounding box center [571, 204] width 33 height 33
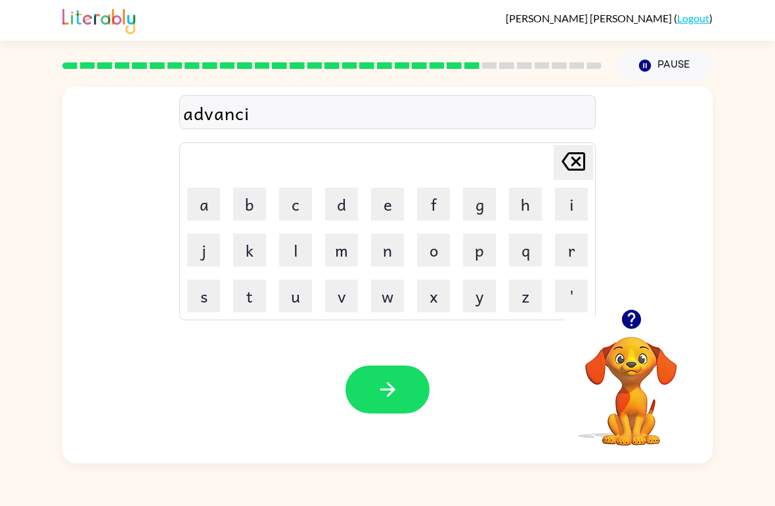
click at [387, 255] on button "n" at bounding box center [387, 250] width 33 height 33
click at [458, 209] on td "g" at bounding box center [479, 204] width 45 height 45
click at [494, 206] on button "g" at bounding box center [479, 204] width 33 height 33
click at [395, 401] on icon "button" at bounding box center [387, 389] width 23 height 23
click at [483, 203] on button "g" at bounding box center [479, 204] width 33 height 33
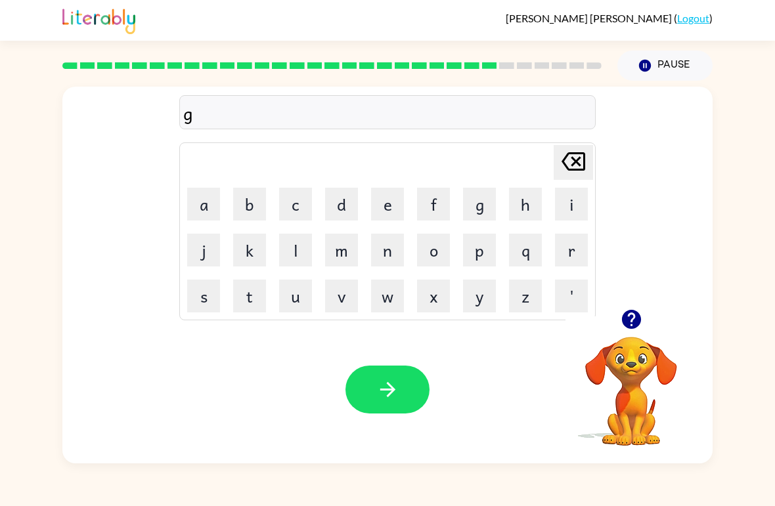
click at [449, 242] on button "o" at bounding box center [433, 250] width 33 height 33
click at [263, 204] on button "b" at bounding box center [249, 204] width 33 height 33
click at [297, 263] on button "l" at bounding box center [295, 250] width 33 height 33
click at [586, 212] on button "i" at bounding box center [571, 204] width 33 height 33
click at [387, 259] on button "n" at bounding box center [387, 250] width 33 height 33
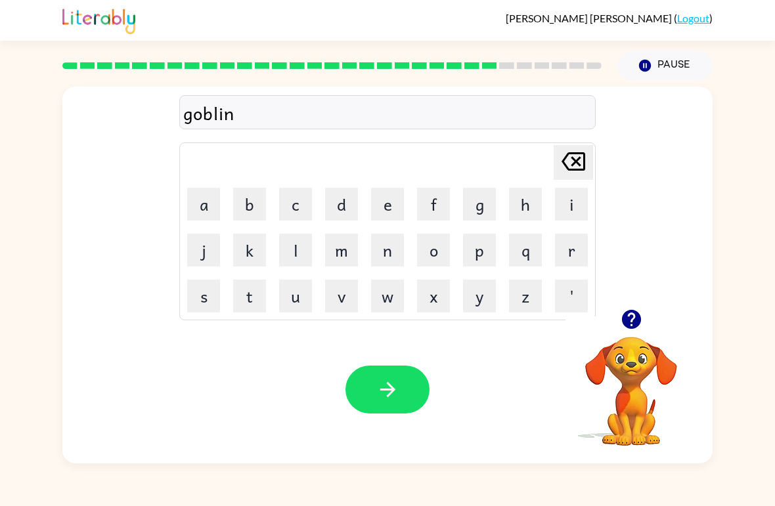
click at [386, 395] on icon "button" at bounding box center [387, 389] width 23 height 23
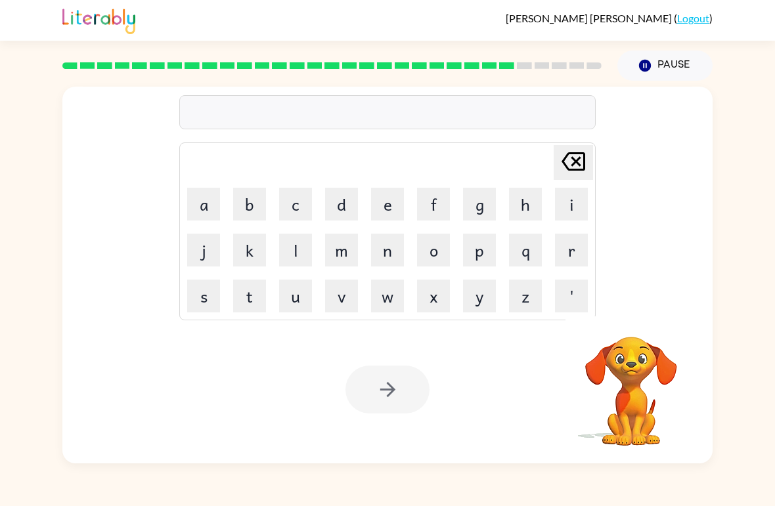
click at [481, 205] on button "g" at bounding box center [479, 204] width 33 height 33
click at [431, 253] on button "o" at bounding box center [433, 250] width 33 height 33
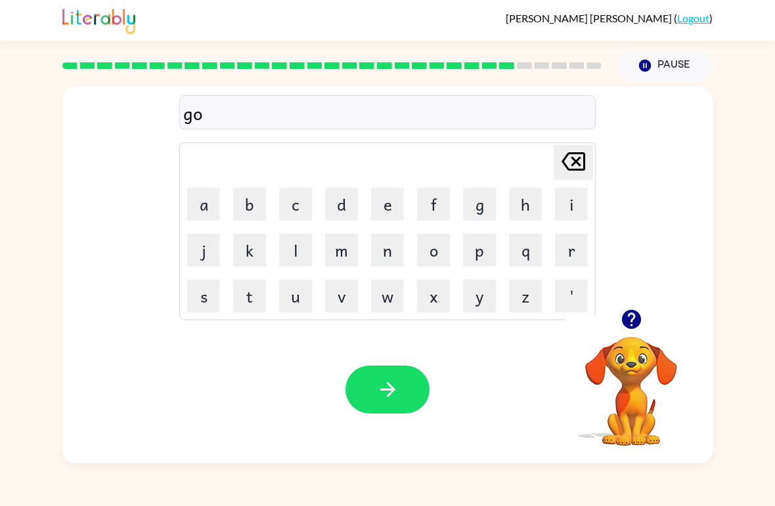
click at [343, 297] on button "v" at bounding box center [341, 296] width 33 height 33
click at [393, 208] on button "e" at bounding box center [387, 204] width 33 height 33
click at [563, 257] on button "r" at bounding box center [571, 250] width 33 height 33
click at [357, 245] on button "m" at bounding box center [341, 250] width 33 height 33
click at [375, 216] on button "e" at bounding box center [387, 204] width 33 height 33
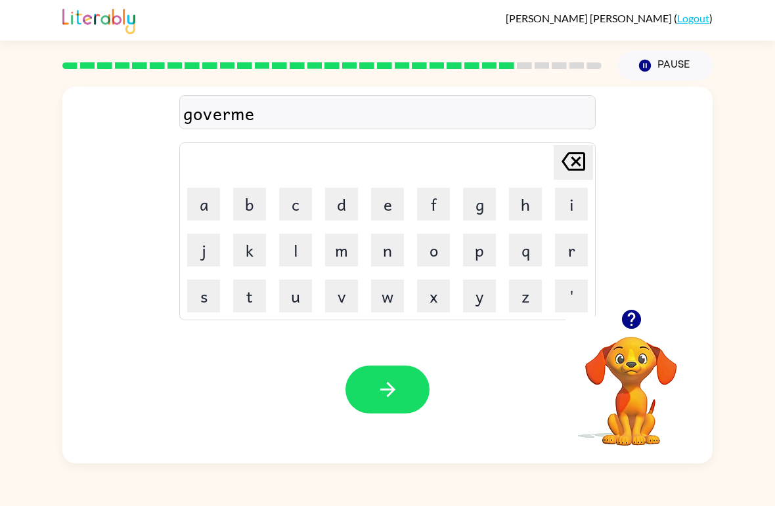
click at [395, 253] on button "n" at bounding box center [387, 250] width 33 height 33
click at [260, 293] on button "t" at bounding box center [249, 296] width 33 height 33
click at [406, 366] on button "button" at bounding box center [387, 390] width 84 height 48
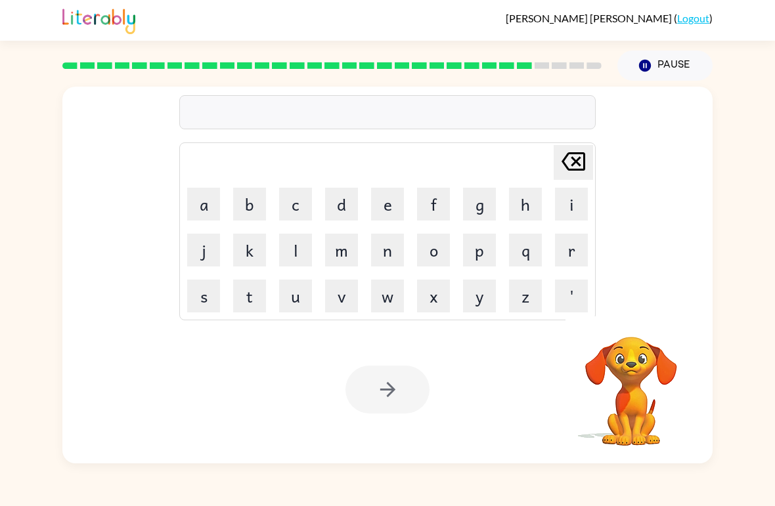
click at [344, 217] on button "d" at bounding box center [341, 204] width 33 height 33
click at [571, 172] on icon "[PERSON_NAME] last character input" at bounding box center [573, 162] width 32 height 32
click at [203, 295] on button "s" at bounding box center [203, 296] width 33 height 33
click at [255, 308] on button "t" at bounding box center [249, 296] width 33 height 33
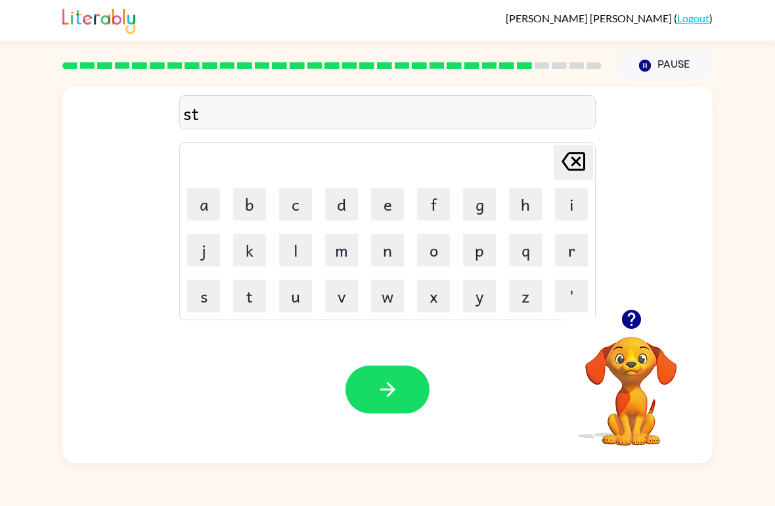
click at [577, 259] on button "r" at bounding box center [571, 250] width 33 height 33
click at [206, 216] on button "a" at bounding box center [203, 204] width 33 height 33
click at [571, 206] on button "i" at bounding box center [571, 204] width 33 height 33
click at [394, 265] on button "n" at bounding box center [387, 250] width 33 height 33
click at [580, 169] on icon "[PERSON_NAME] last character input" at bounding box center [573, 162] width 32 height 32
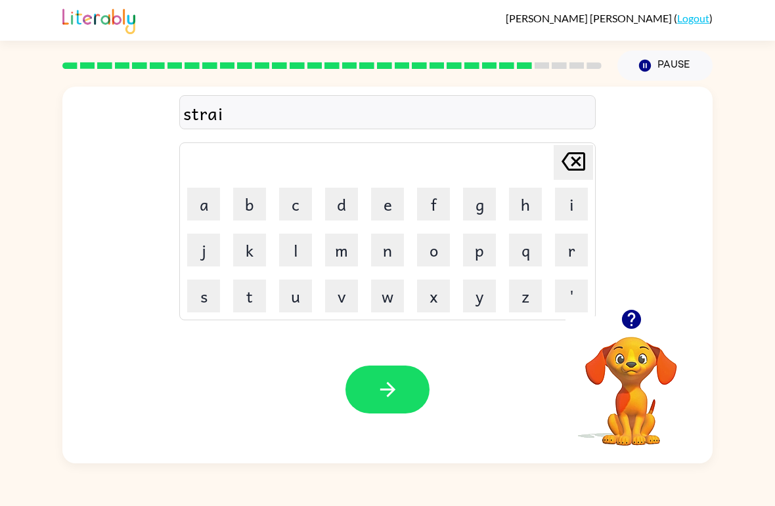
click at [578, 188] on button "i" at bounding box center [571, 204] width 33 height 33
click at [576, 186] on td "i" at bounding box center [571, 204] width 45 height 45
click at [571, 166] on icon at bounding box center [573, 161] width 24 height 18
click at [571, 166] on icon "[PERSON_NAME] last character input" at bounding box center [573, 162] width 32 height 32
click at [639, 316] on icon "button" at bounding box center [630, 319] width 19 height 19
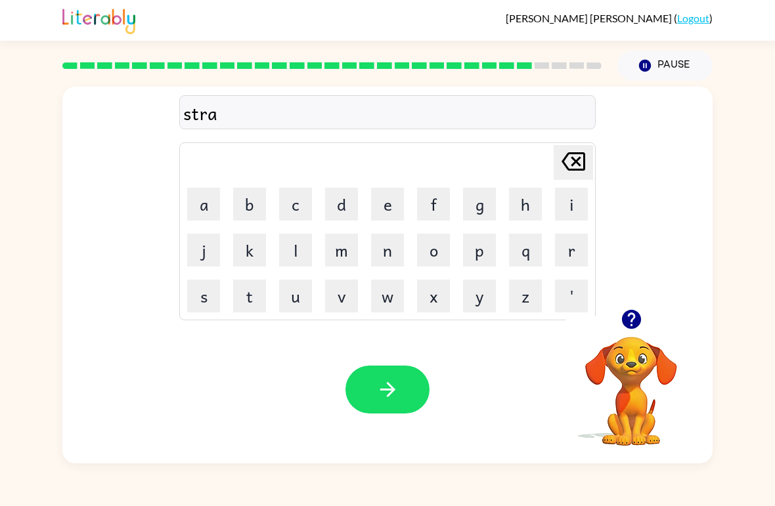
click at [392, 253] on button "n" at bounding box center [387, 250] width 33 height 33
click at [477, 212] on button "g" at bounding box center [479, 204] width 33 height 33
click at [254, 298] on button "t" at bounding box center [249, 296] width 33 height 33
click at [576, 162] on icon at bounding box center [573, 161] width 24 height 18
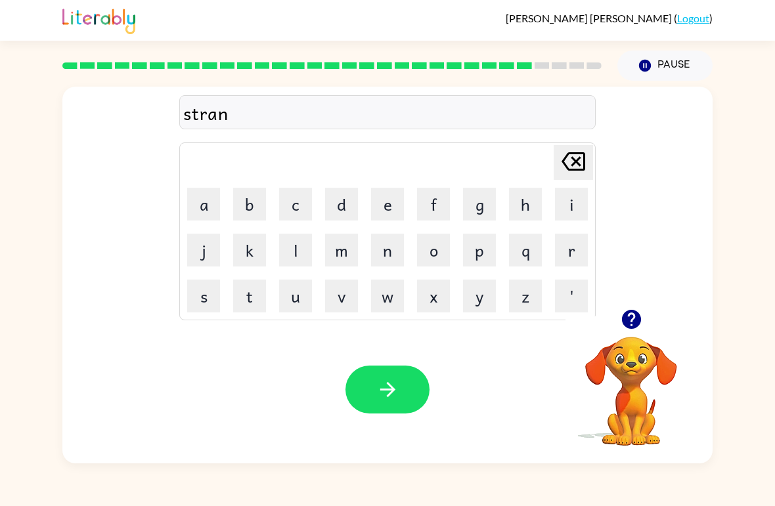
click at [571, 159] on icon "[PERSON_NAME] last character input" at bounding box center [573, 162] width 32 height 32
click at [211, 216] on button "a" at bounding box center [203, 204] width 33 height 33
click at [579, 207] on button "i" at bounding box center [571, 204] width 33 height 33
click at [387, 256] on button "n" at bounding box center [387, 250] width 33 height 33
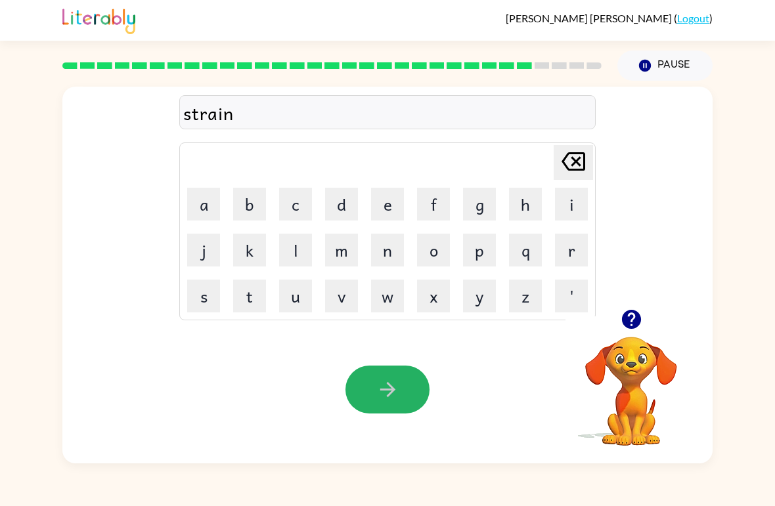
click at [406, 385] on button "button" at bounding box center [387, 390] width 84 height 48
click at [211, 303] on button "s" at bounding box center [203, 296] width 33 height 33
click at [531, 202] on button "h" at bounding box center [525, 204] width 33 height 33
click at [209, 205] on button "a" at bounding box center [203, 204] width 33 height 33
click at [478, 250] on button "p" at bounding box center [479, 250] width 33 height 33
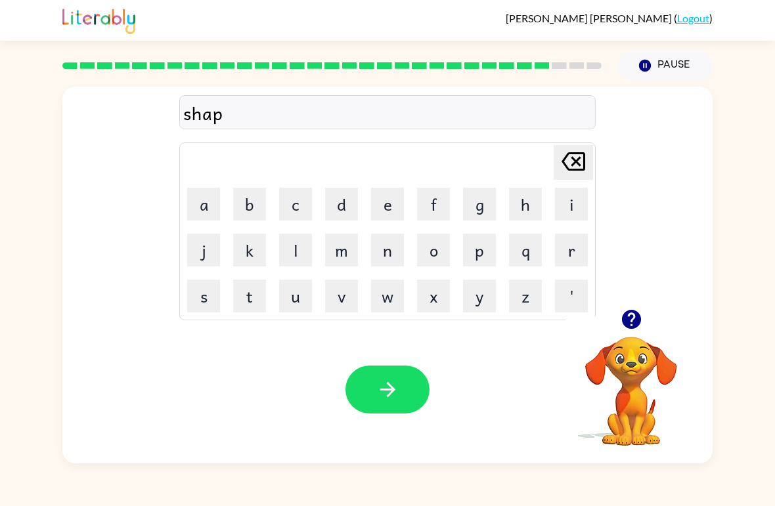
click at [386, 210] on button "e" at bounding box center [387, 204] width 33 height 33
click at [408, 379] on button "button" at bounding box center [387, 390] width 84 height 48
click at [391, 207] on button "e" at bounding box center [387, 204] width 33 height 33
click at [447, 299] on button "x" at bounding box center [433, 296] width 33 height 33
click at [390, 207] on button "e" at bounding box center [387, 204] width 33 height 33
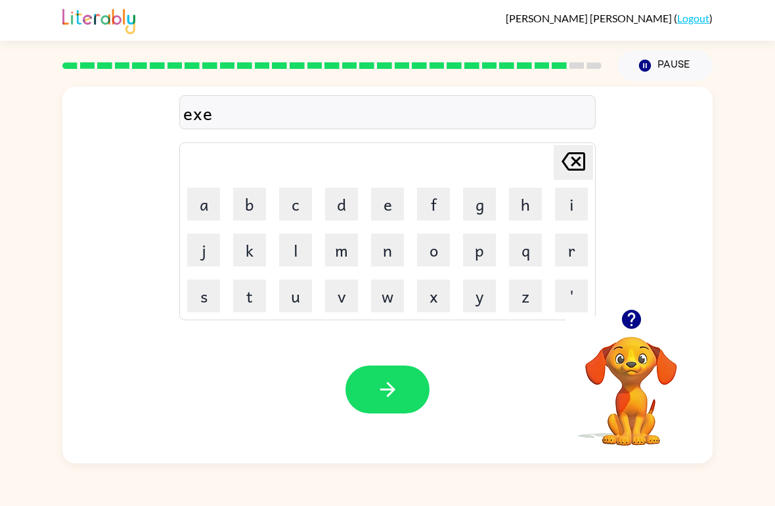
click at [311, 246] on button "l" at bounding box center [295, 250] width 33 height 33
click at [393, 214] on button "e" at bounding box center [387, 204] width 33 height 33
click at [384, 246] on button "n" at bounding box center [387, 250] width 33 height 33
click at [261, 290] on button "t" at bounding box center [249, 296] width 33 height 33
click at [636, 328] on icon "button" at bounding box center [630, 319] width 19 height 19
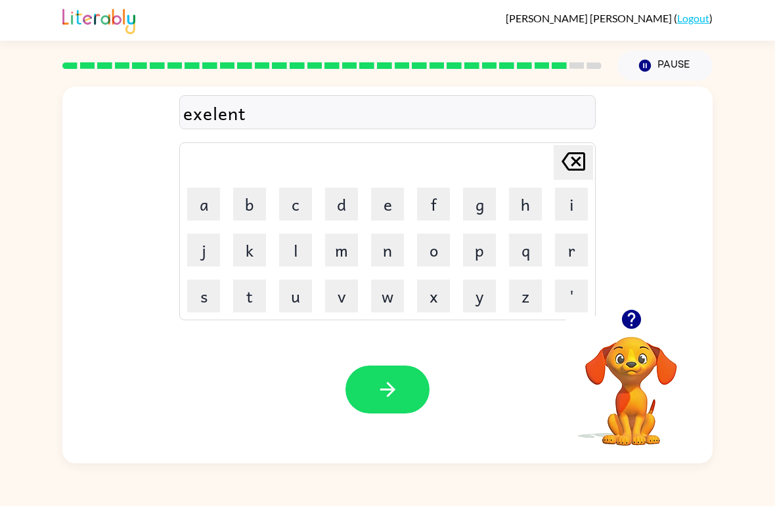
click at [393, 398] on icon "button" at bounding box center [387, 389] width 23 height 23
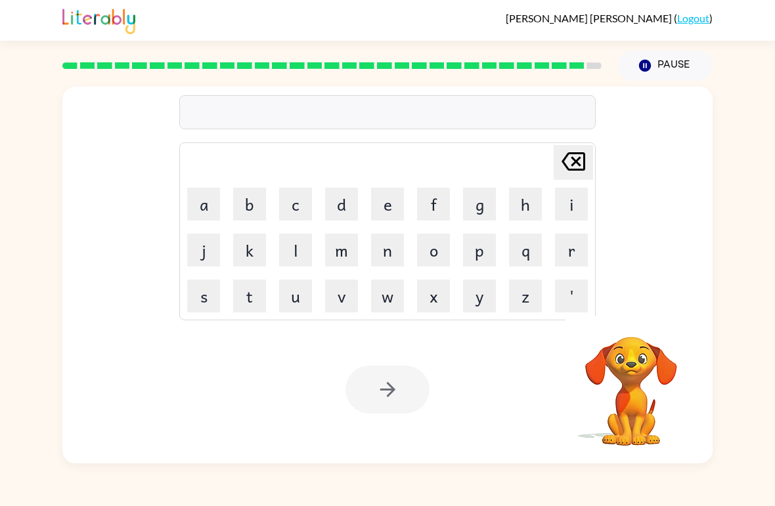
click at [213, 252] on button "j" at bounding box center [203, 250] width 33 height 33
click at [211, 217] on button "a" at bounding box center [203, 204] width 33 height 33
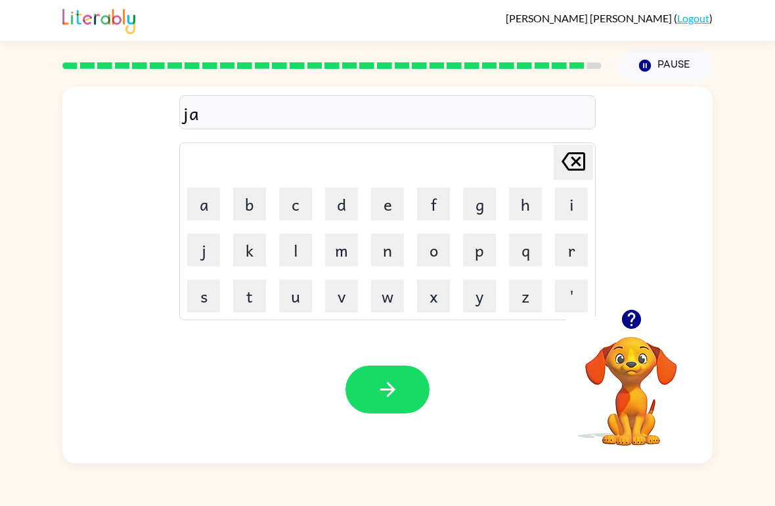
click at [383, 308] on button "w" at bounding box center [387, 296] width 33 height 33
click at [251, 219] on button "b" at bounding box center [249, 204] width 33 height 33
click at [573, 246] on button "r" at bounding box center [571, 250] width 33 height 33
click at [375, 205] on button "e" at bounding box center [387, 204] width 33 height 33
click at [201, 208] on button "a" at bounding box center [203, 204] width 33 height 33
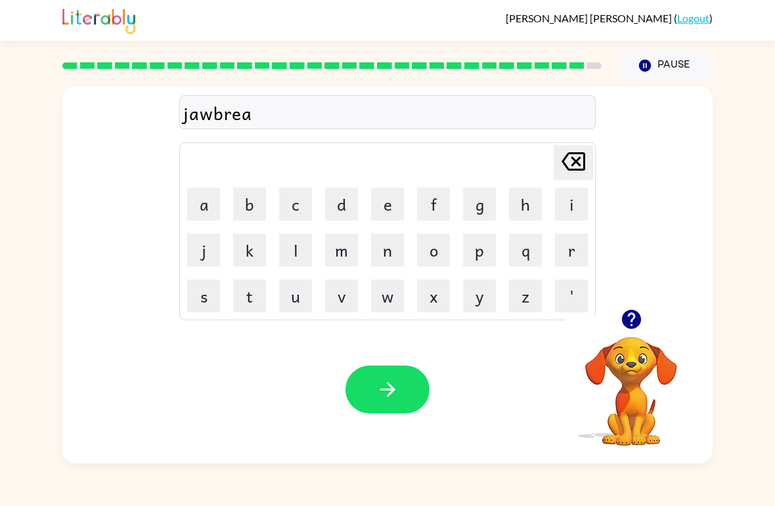
click at [256, 255] on button "k" at bounding box center [249, 250] width 33 height 33
click at [393, 211] on button "e" at bounding box center [387, 204] width 33 height 33
click at [559, 252] on button "r" at bounding box center [571, 250] width 33 height 33
click at [400, 381] on button "button" at bounding box center [387, 390] width 84 height 48
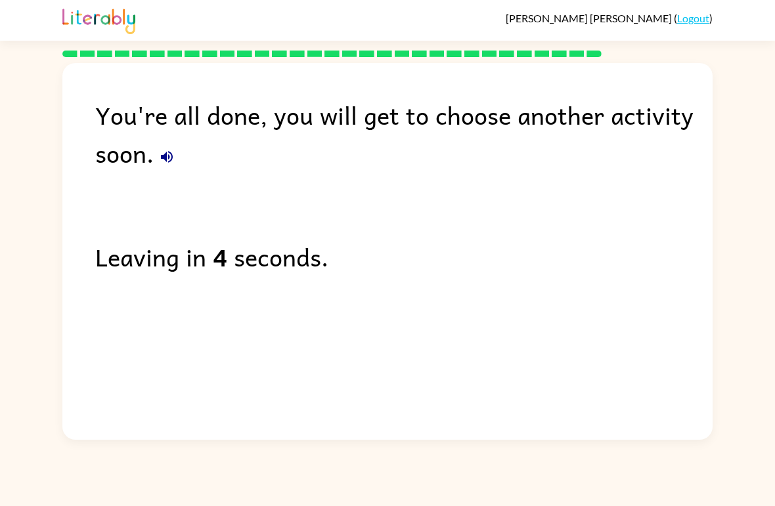
click at [169, 162] on icon "button" at bounding box center [167, 157] width 12 height 12
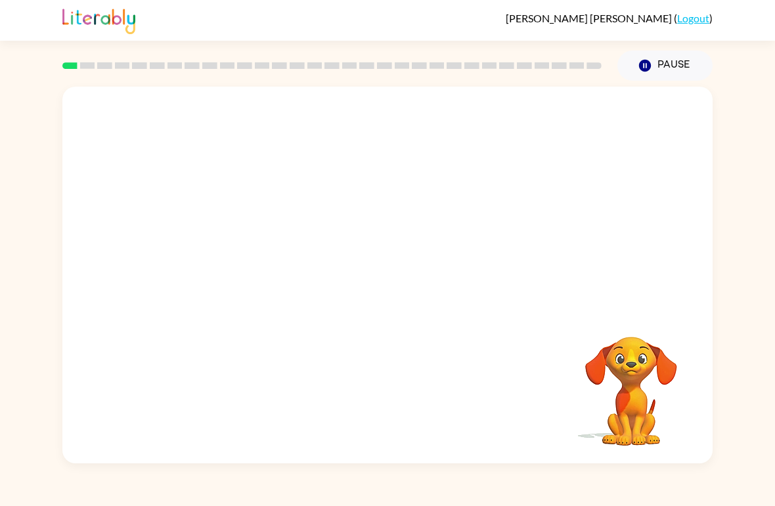
click at [240, 253] on video "Your browser must support playing .mp4 files to use Literably. Please try using…" at bounding box center [387, 198] width 650 height 223
click at [228, 235] on video "Your browser must support playing .mp4 files to use Literably. Please try using…" at bounding box center [387, 198] width 650 height 223
click at [241, 243] on video "Your browser must support playing .mp4 files to use Literably. Please try using…" at bounding box center [387, 198] width 650 height 223
click at [240, 248] on video "Your browser must support playing .mp4 files to use Literably. Please try using…" at bounding box center [387, 198] width 650 height 223
click at [247, 252] on video "Your browser must support playing .mp4 files to use Literably. Please try using…" at bounding box center [387, 198] width 650 height 223
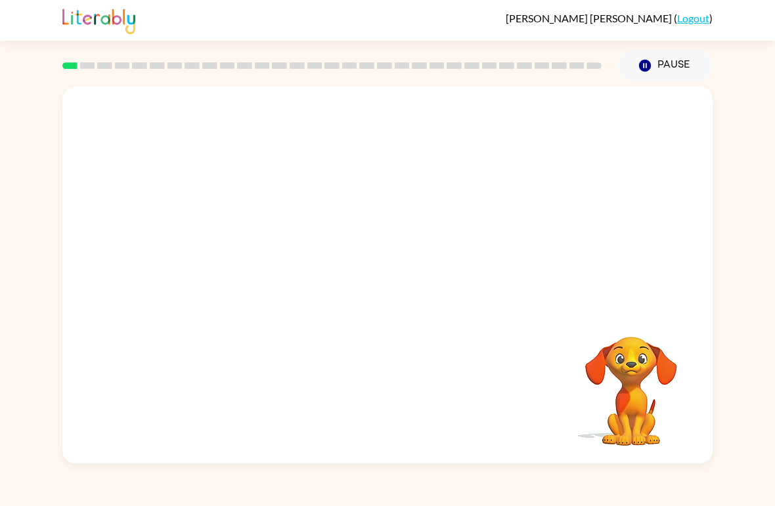
click at [234, 253] on video "Your browser must support playing .mp4 files to use Literably. Please try using…" at bounding box center [387, 198] width 650 height 223
click at [247, 257] on video "Your browser must support playing .mp4 files to use Literably. Please try using…" at bounding box center [387, 198] width 650 height 223
click at [248, 242] on video "Your browser must support playing .mp4 files to use Literably. Please try using…" at bounding box center [387, 198] width 650 height 223
click at [248, 241] on video "Your browser must support playing .mp4 files to use Literably. Please try using…" at bounding box center [387, 198] width 650 height 223
click at [246, 249] on video "Your browser must support playing .mp4 files to use Literably. Please try using…" at bounding box center [387, 198] width 650 height 223
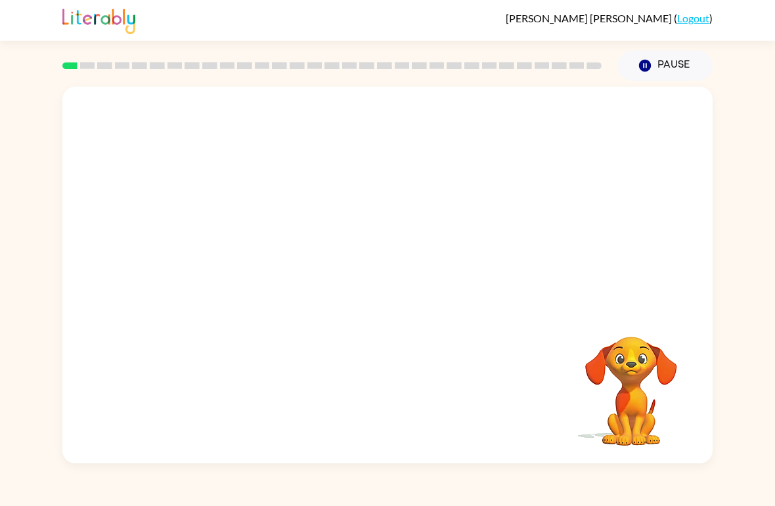
click at [240, 254] on video "Your browser must support playing .mp4 files to use Literably. Please try using…" at bounding box center [387, 198] width 650 height 223
click at [244, 267] on video "Your browser must support playing .mp4 files to use Literably. Please try using…" at bounding box center [387, 198] width 650 height 223
click at [229, 264] on video "Your browser must support playing .mp4 files to use Literably. Please try using…" at bounding box center [387, 198] width 650 height 223
click at [233, 263] on video "Your browser must support playing .mp4 files to use Literably. Please try using…" at bounding box center [387, 198] width 650 height 223
click at [232, 254] on video "Your browser must support playing .mp4 files to use Literably. Please try using…" at bounding box center [387, 198] width 650 height 223
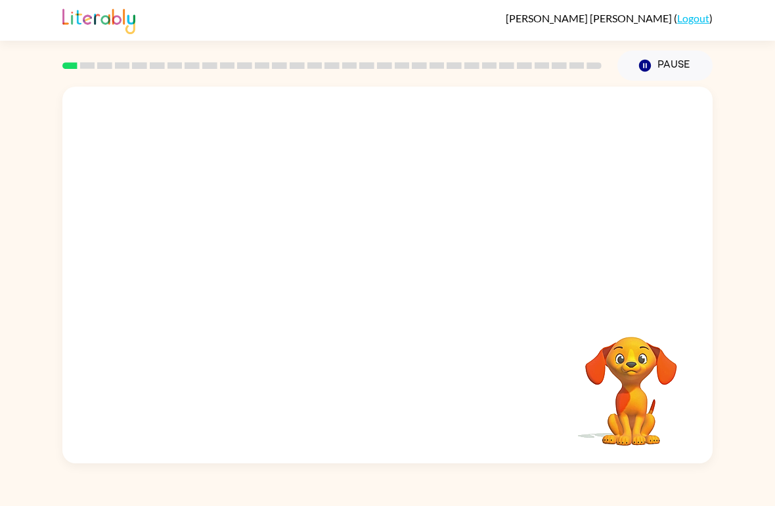
click at [234, 253] on video "Your browser must support playing .mp4 files to use Literably. Please try using…" at bounding box center [387, 198] width 650 height 223
click at [234, 264] on video "Your browser must support playing .mp4 files to use Literably. Please try using…" at bounding box center [387, 198] width 650 height 223
click at [234, 266] on video "Your browser must support playing .mp4 files to use Literably. Please try using…" at bounding box center [387, 198] width 650 height 223
click at [234, 261] on video "Your browser must support playing .mp4 files to use Literably. Please try using…" at bounding box center [387, 198] width 650 height 223
click at [392, 290] on div at bounding box center [387, 282] width 84 height 48
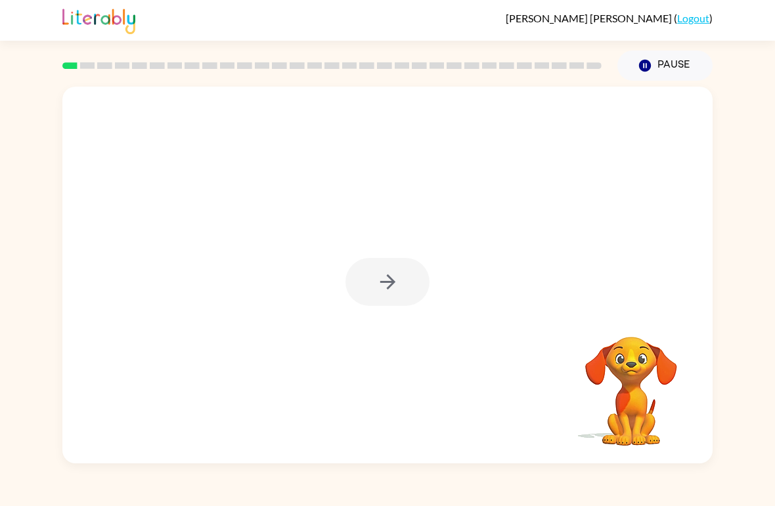
click at [385, 280] on div at bounding box center [387, 282] width 84 height 48
click at [385, 292] on icon "button" at bounding box center [387, 282] width 23 height 23
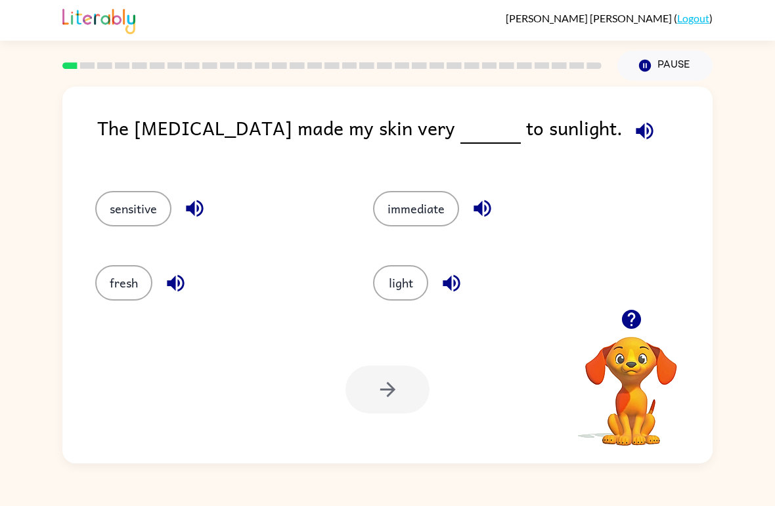
click at [206, 203] on icon "button" at bounding box center [194, 208] width 23 height 23
click at [206, 202] on icon "button" at bounding box center [194, 208] width 23 height 23
click at [628, 130] on button "button" at bounding box center [644, 130] width 33 height 33
click at [633, 141] on icon "button" at bounding box center [644, 130] width 23 height 23
click at [633, 128] on icon "button" at bounding box center [644, 130] width 23 height 23
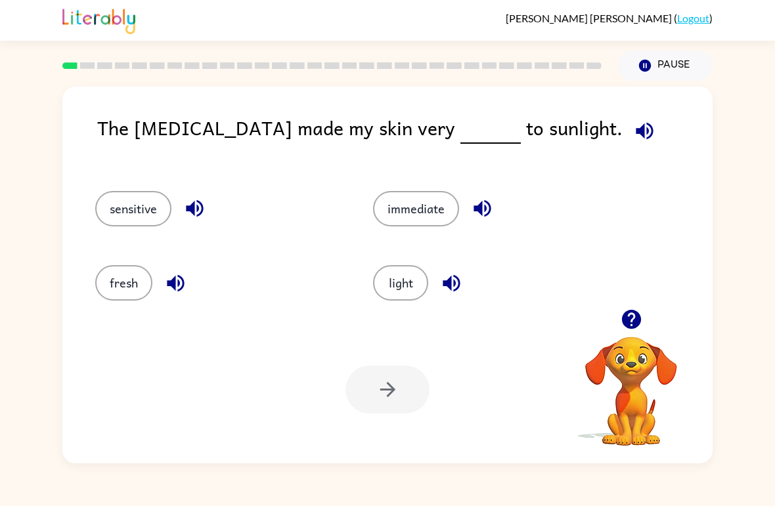
click at [633, 127] on icon "button" at bounding box center [644, 130] width 23 height 23
click at [200, 217] on icon "button" at bounding box center [194, 208] width 17 height 17
click at [636, 133] on icon "button" at bounding box center [644, 130] width 17 height 17
click at [185, 209] on icon "button" at bounding box center [194, 208] width 23 height 23
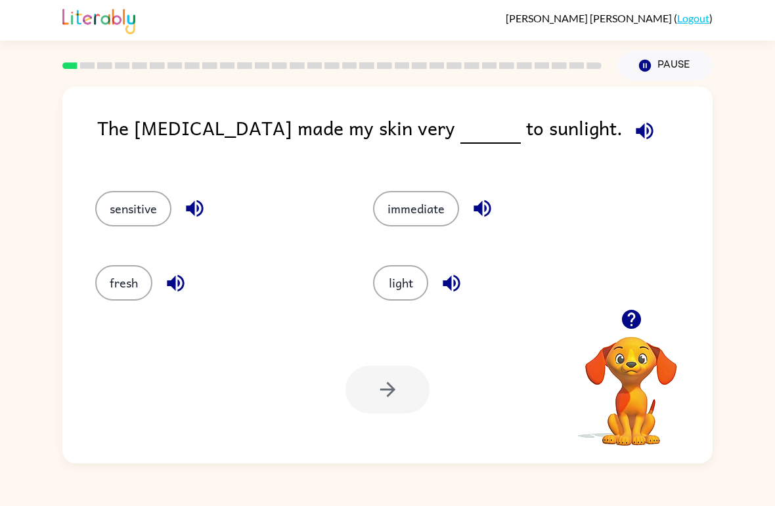
click at [633, 126] on icon "button" at bounding box center [644, 130] width 23 height 23
click at [454, 288] on icon "button" at bounding box center [451, 283] width 23 height 23
click at [142, 207] on button "sensitive" at bounding box center [133, 208] width 76 height 35
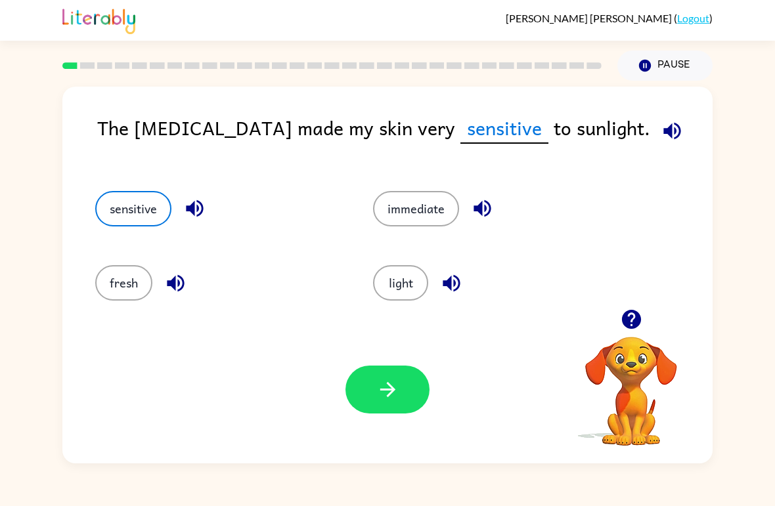
click at [414, 372] on button "button" at bounding box center [387, 390] width 84 height 48
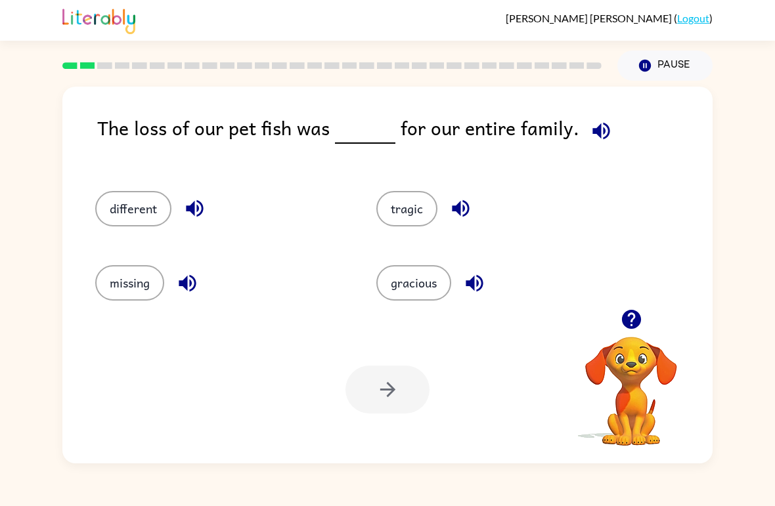
click at [419, 223] on button "tragic" at bounding box center [406, 208] width 61 height 35
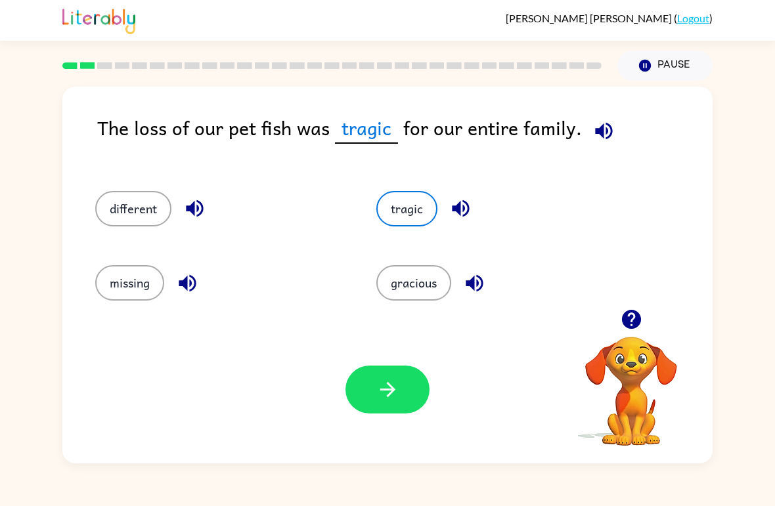
click at [390, 384] on icon "button" at bounding box center [387, 389] width 23 height 23
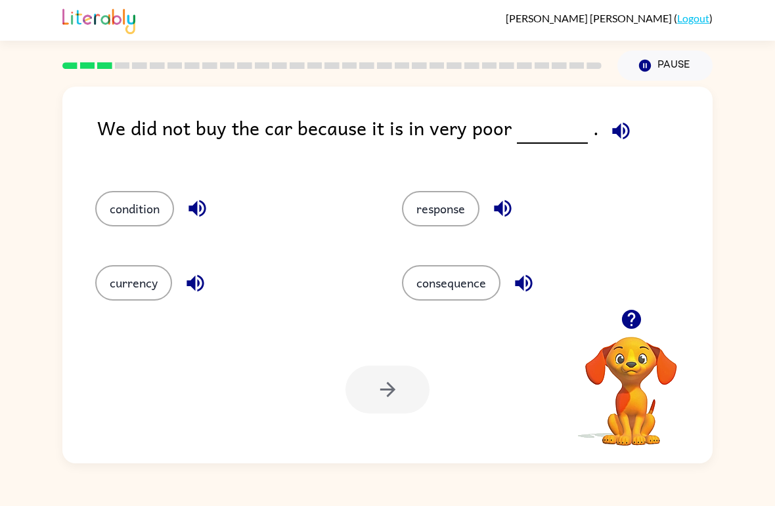
click at [142, 217] on button "condition" at bounding box center [134, 208] width 79 height 35
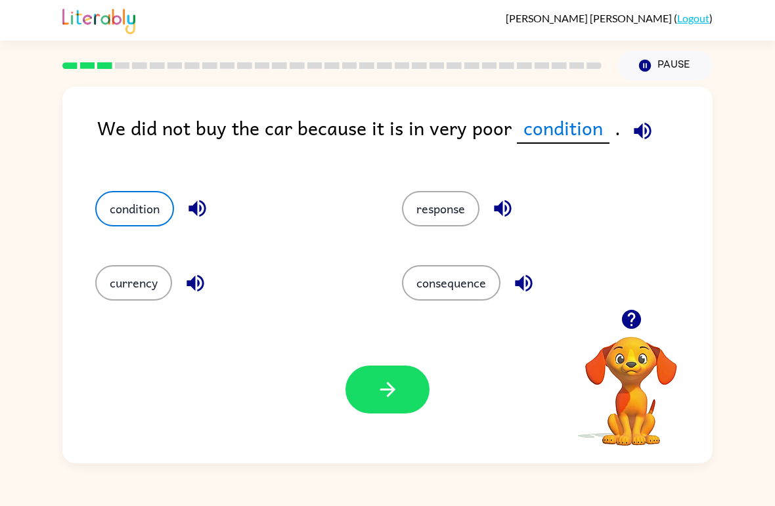
click at [760, 120] on div "We did not buy the car because it is in very poor condition . condition respons…" at bounding box center [387, 272] width 775 height 383
click at [402, 395] on button "button" at bounding box center [387, 390] width 84 height 48
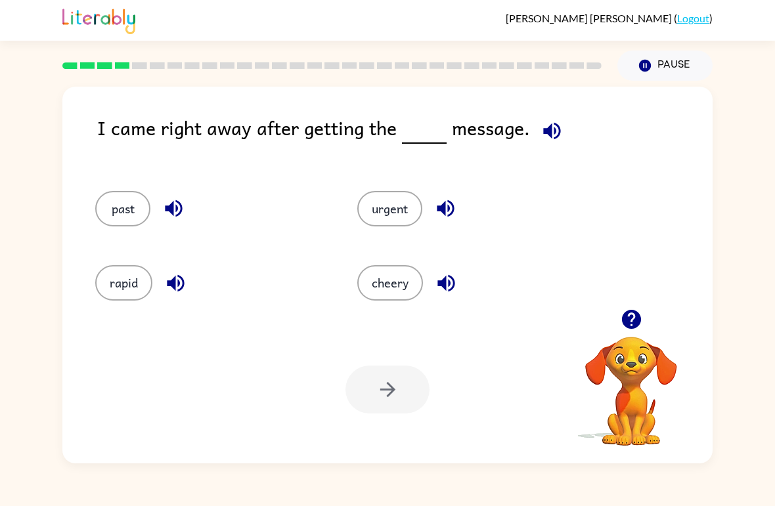
click at [389, 210] on button "urgent" at bounding box center [389, 208] width 65 height 35
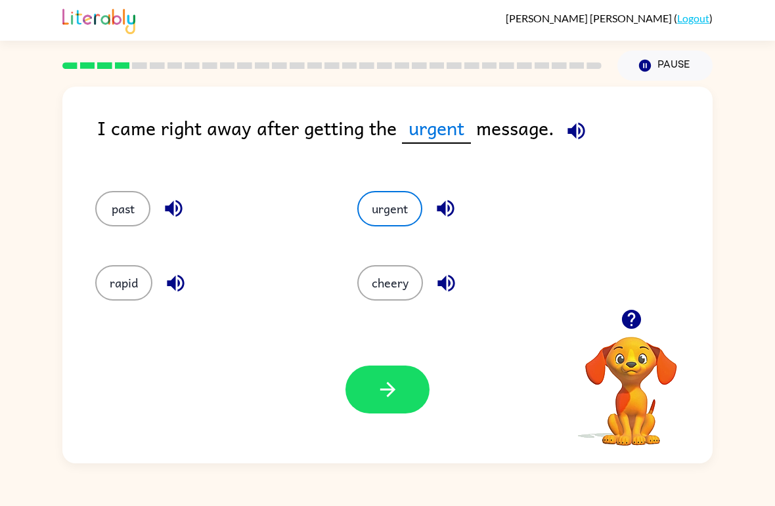
click at [392, 389] on icon "button" at bounding box center [386, 389] width 15 height 15
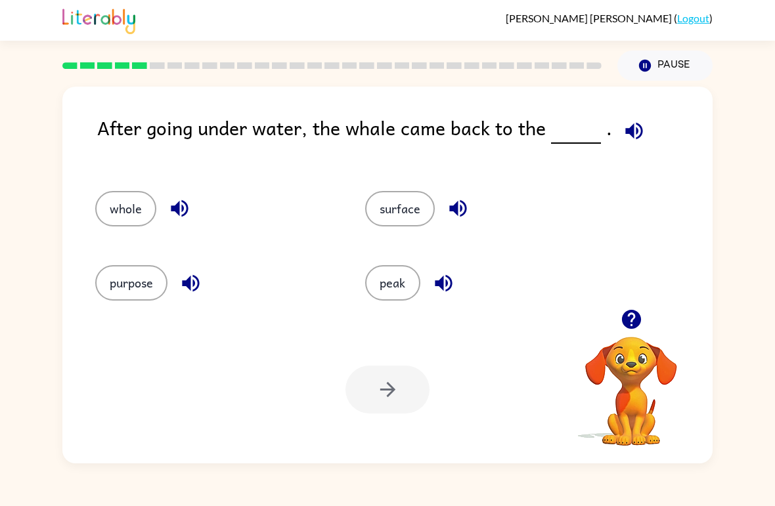
click at [403, 201] on button "surface" at bounding box center [400, 208] width 70 height 35
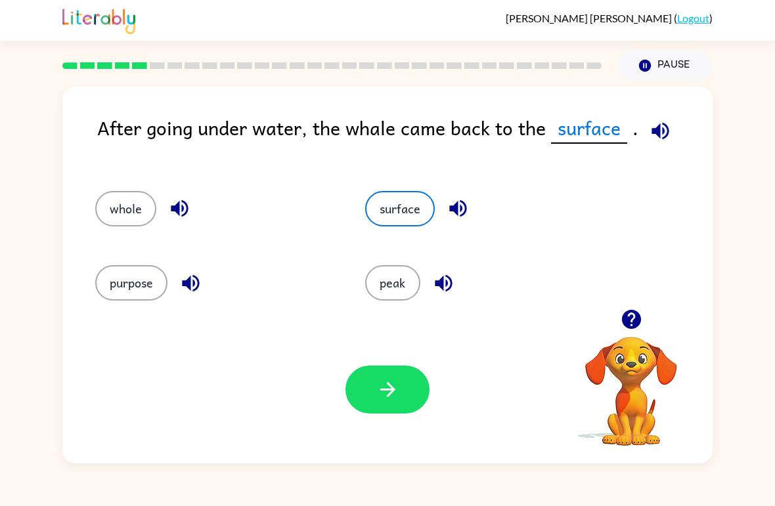
click at [363, 433] on div "Your browser must support playing .mp4 files to use Literably. Please try using…" at bounding box center [387, 390] width 650 height 148
click at [407, 412] on button "button" at bounding box center [387, 390] width 84 height 48
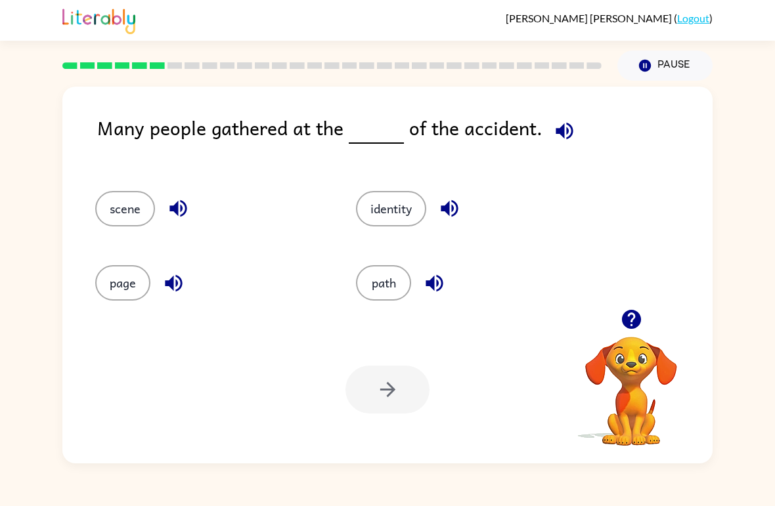
click at [117, 215] on button "scene" at bounding box center [125, 208] width 60 height 35
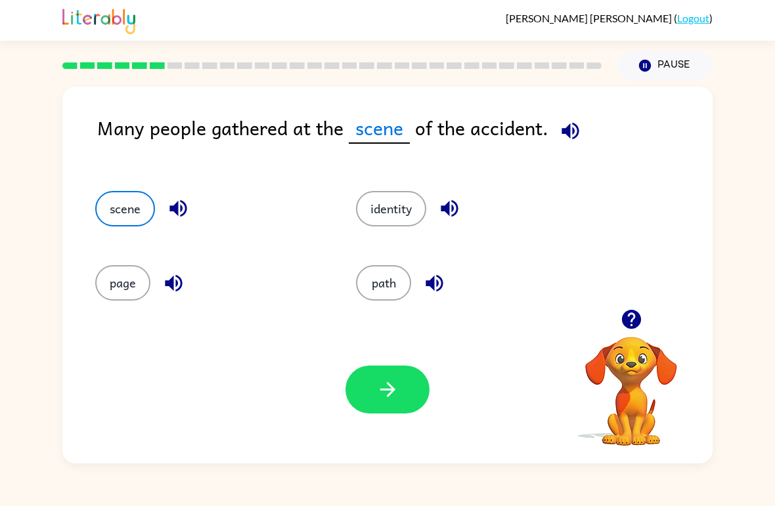
click at [408, 395] on button "button" at bounding box center [387, 390] width 84 height 48
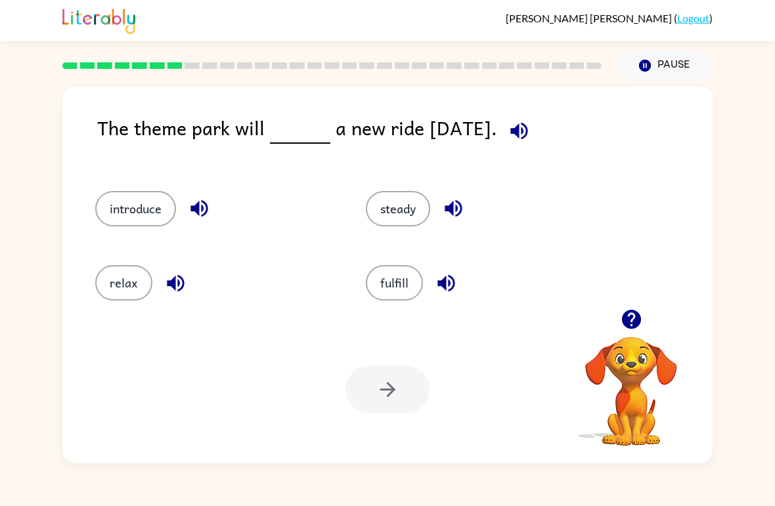
click at [133, 227] on button "introduce" at bounding box center [135, 208] width 81 height 35
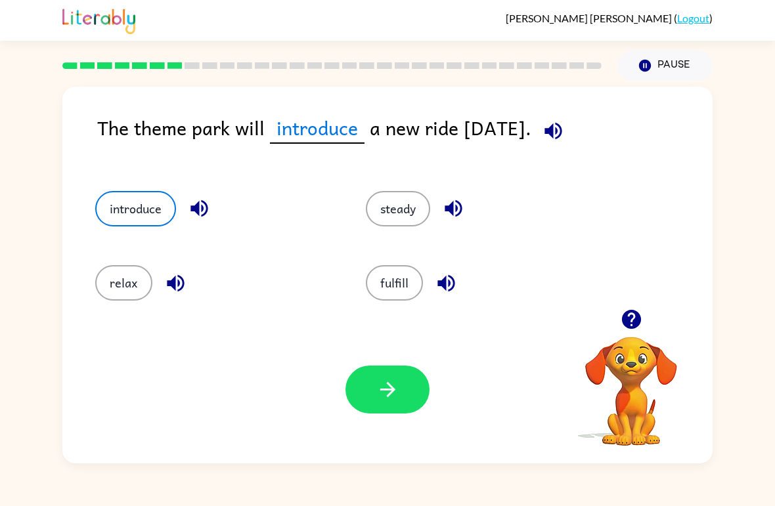
click at [392, 401] on icon "button" at bounding box center [387, 389] width 23 height 23
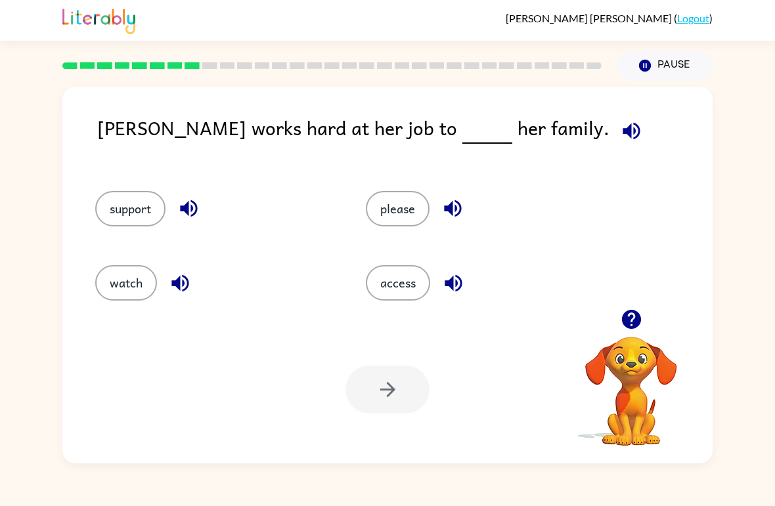
click at [150, 223] on button "support" at bounding box center [130, 208] width 70 height 35
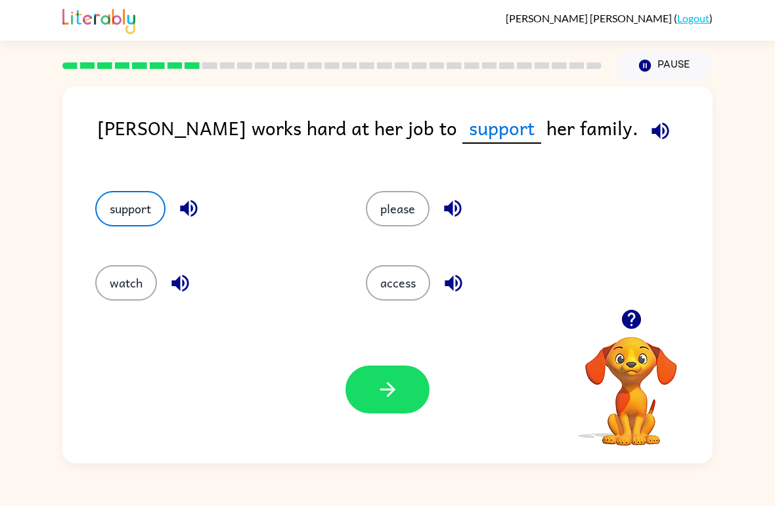
click at [406, 410] on button "button" at bounding box center [387, 390] width 84 height 48
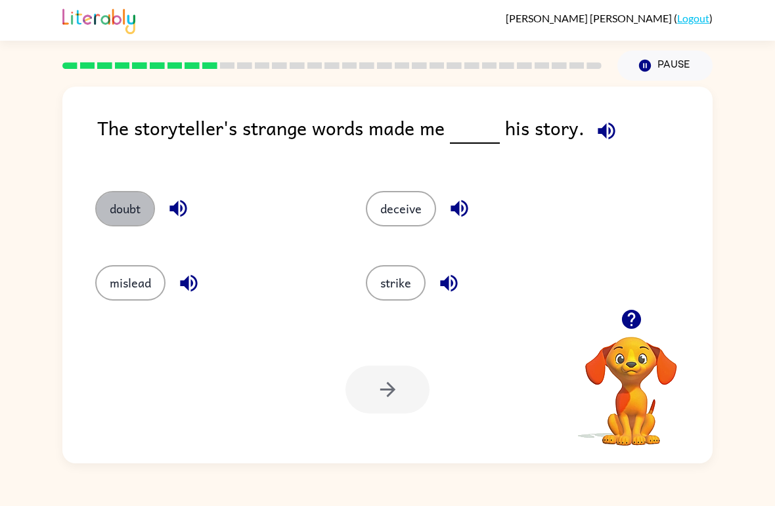
click at [102, 195] on button "doubt" at bounding box center [125, 208] width 60 height 35
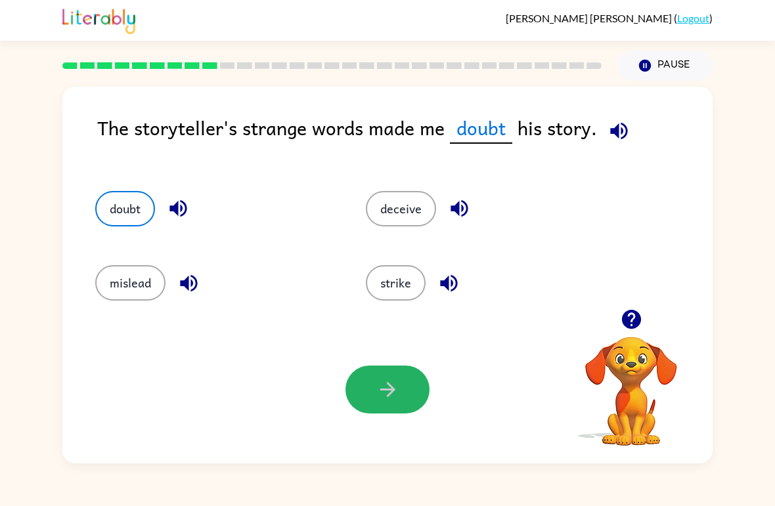
click at [380, 403] on button "button" at bounding box center [387, 390] width 84 height 48
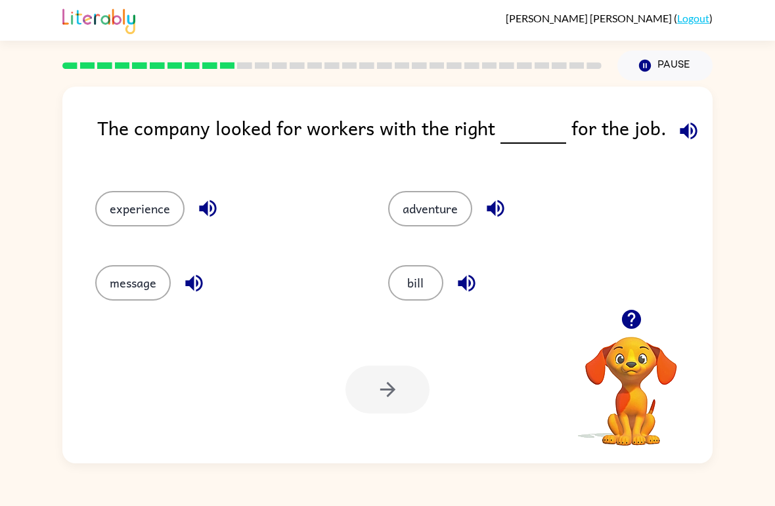
click at [135, 196] on button "experience" at bounding box center [139, 208] width 89 height 35
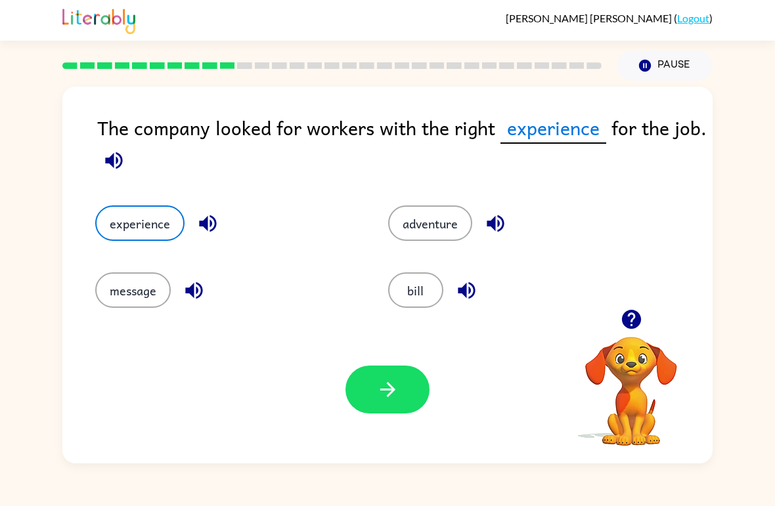
click at [358, 393] on button "button" at bounding box center [387, 390] width 84 height 48
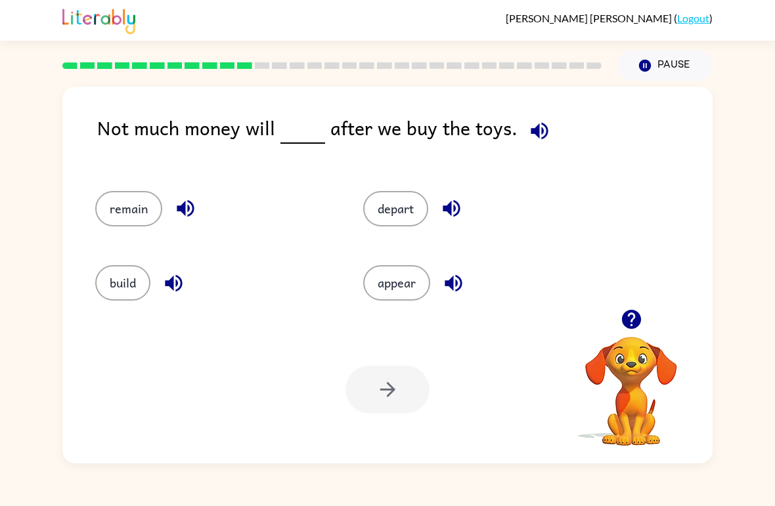
click at [110, 225] on button "remain" at bounding box center [128, 208] width 67 height 35
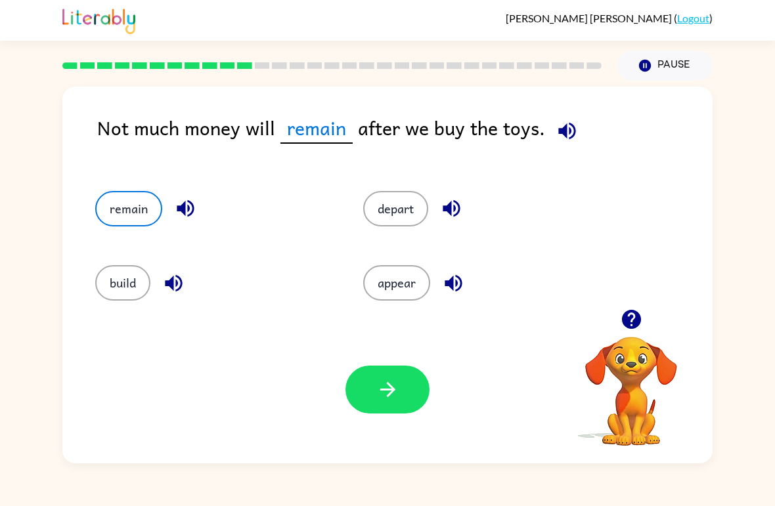
click at [373, 400] on button "button" at bounding box center [387, 390] width 84 height 48
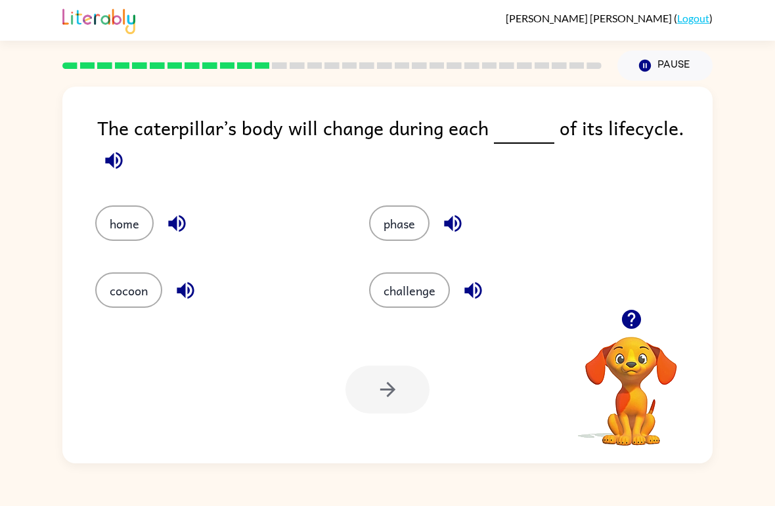
click at [405, 220] on button "phase" at bounding box center [399, 223] width 60 height 35
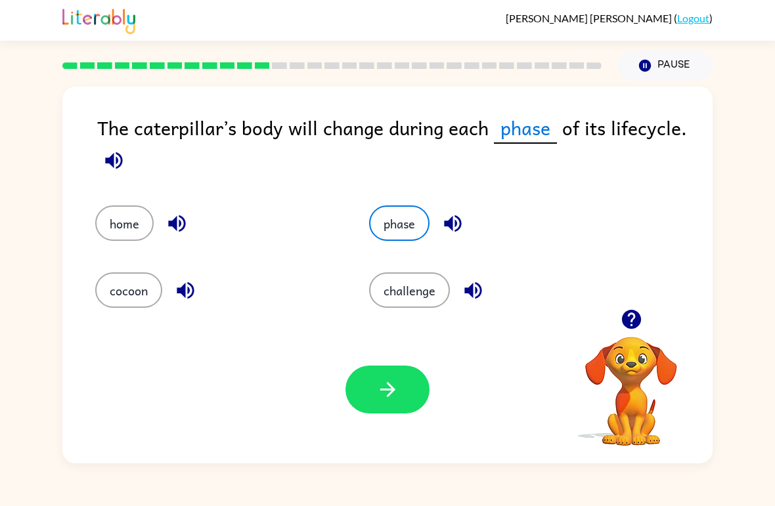
click at [374, 410] on button "button" at bounding box center [387, 390] width 84 height 48
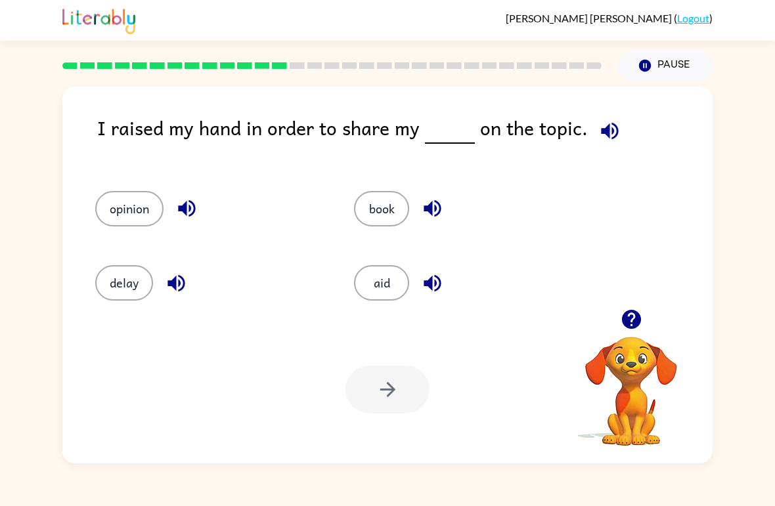
click at [606, 137] on icon "button" at bounding box center [609, 130] width 23 height 23
click at [435, 211] on icon "button" at bounding box center [431, 208] width 17 height 17
click at [601, 136] on icon "button" at bounding box center [609, 130] width 17 height 17
click at [391, 196] on button "book" at bounding box center [381, 208] width 55 height 35
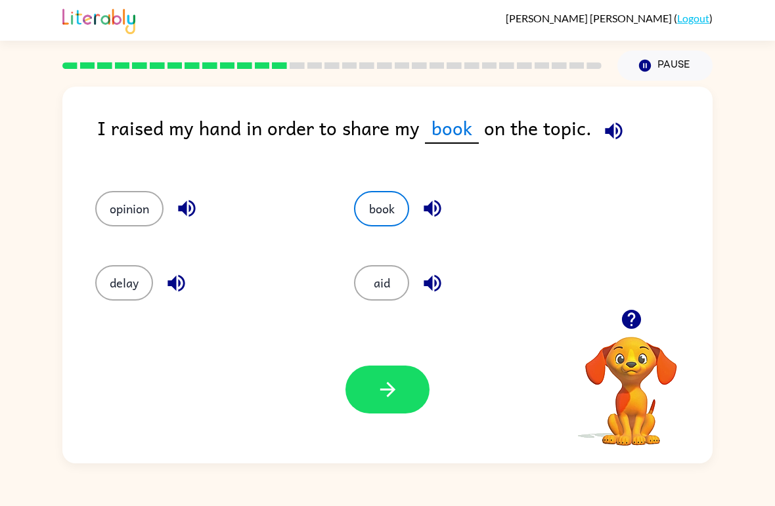
click at [410, 427] on div "Your browser must support playing .mp4 files to use Literably. Please try using…" at bounding box center [387, 390] width 650 height 148
click at [398, 429] on div "Your browser must support playing .mp4 files to use Literably. Please try using…" at bounding box center [387, 390] width 650 height 148
click at [406, 391] on button "button" at bounding box center [387, 390] width 84 height 48
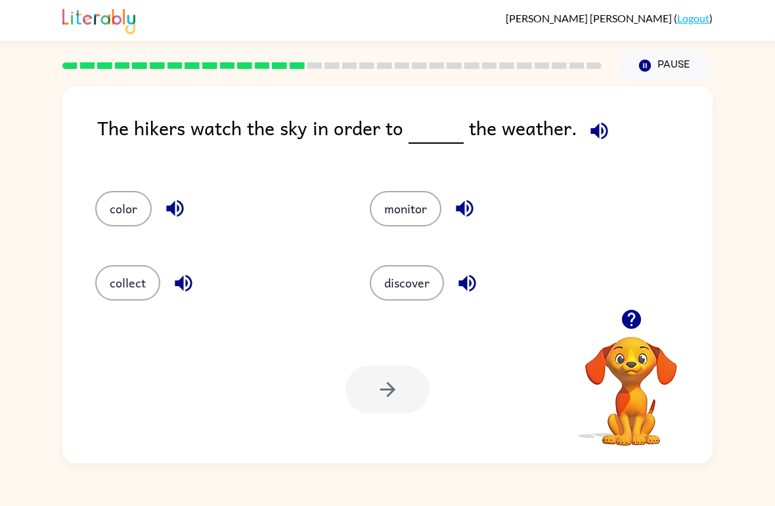
click at [418, 204] on button "monitor" at bounding box center [406, 208] width 72 height 35
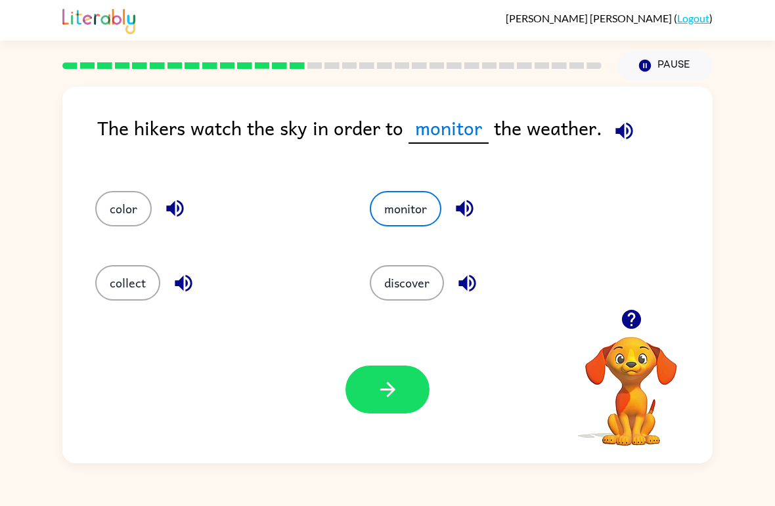
click at [409, 293] on button "discover" at bounding box center [407, 282] width 74 height 35
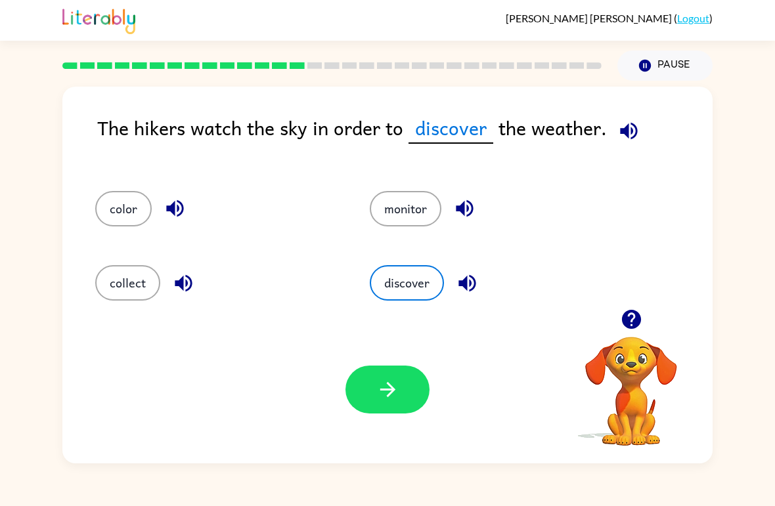
click at [140, 281] on button "collect" at bounding box center [127, 282] width 65 height 35
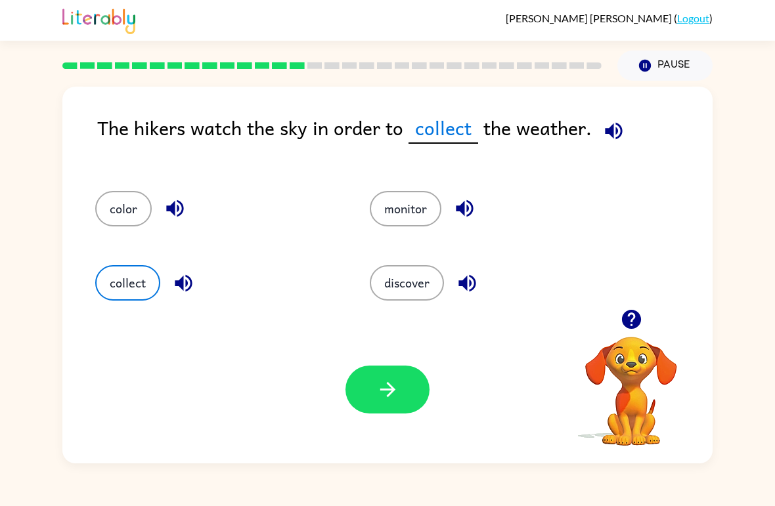
click at [429, 281] on button "discover" at bounding box center [407, 282] width 74 height 35
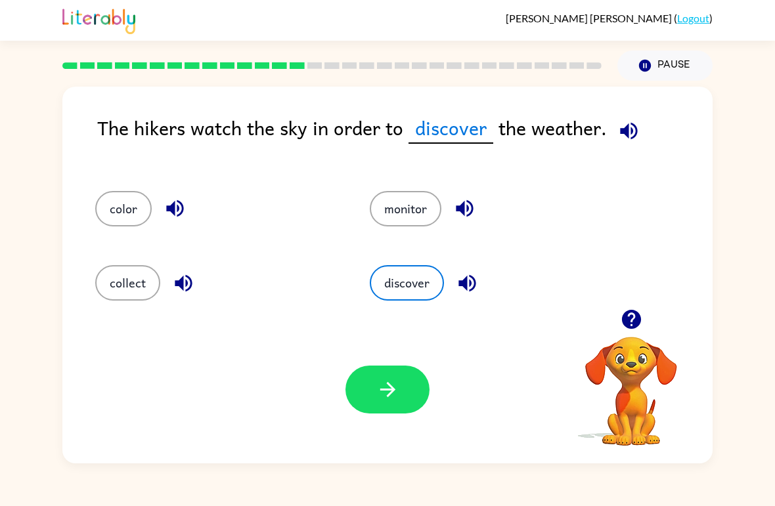
click at [386, 412] on button "button" at bounding box center [387, 390] width 84 height 48
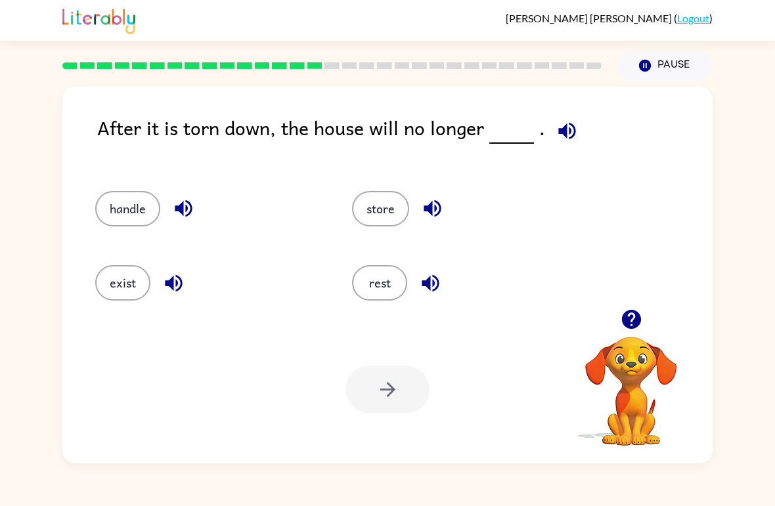
click at [137, 282] on button "exist" at bounding box center [122, 282] width 55 height 35
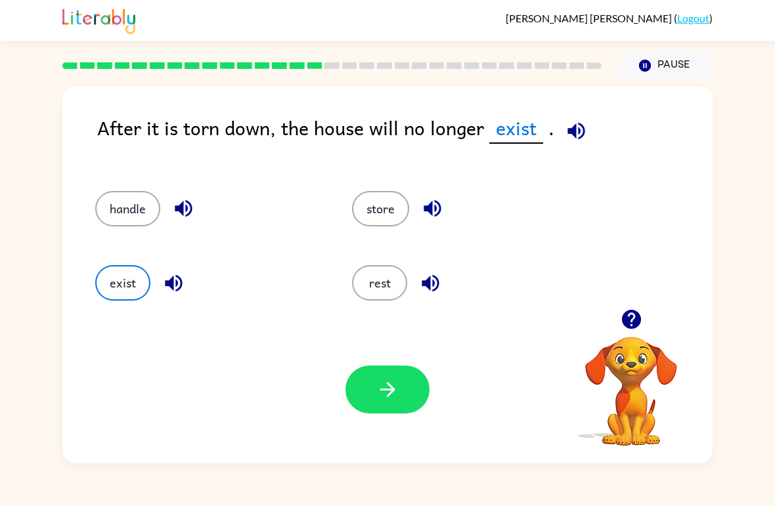
click at [368, 393] on button "button" at bounding box center [387, 390] width 84 height 48
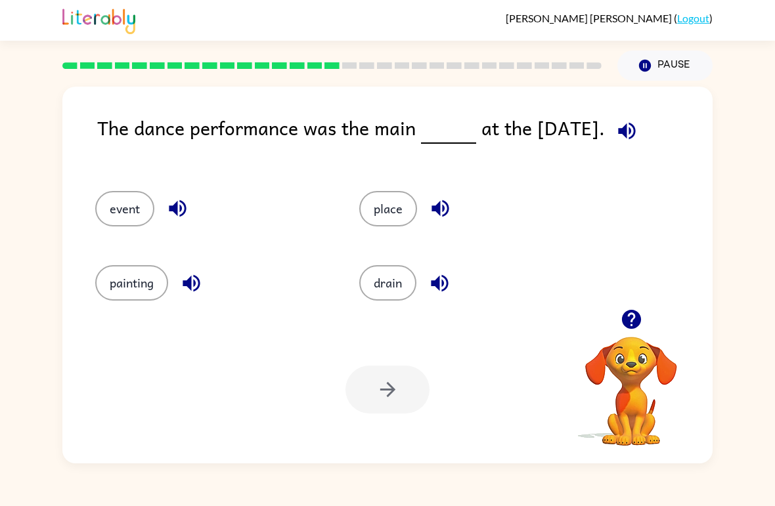
click at [123, 225] on button "event" at bounding box center [124, 208] width 59 height 35
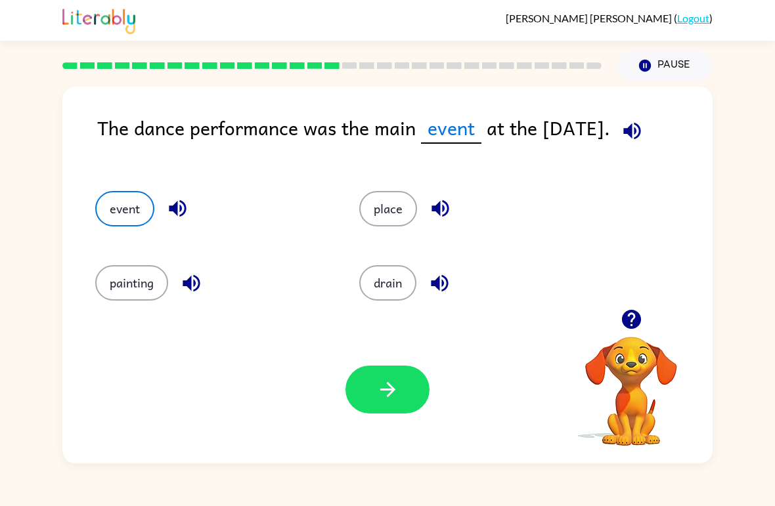
click at [428, 388] on button "button" at bounding box center [387, 390] width 84 height 48
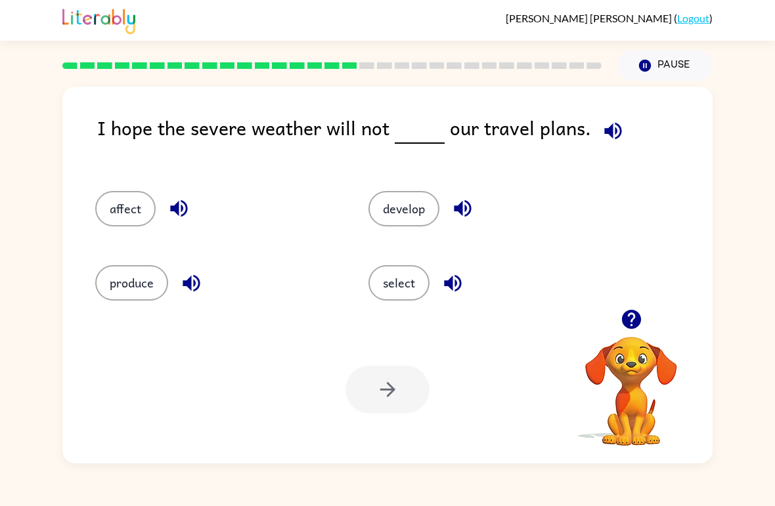
click at [123, 215] on button "affect" at bounding box center [125, 208] width 60 height 35
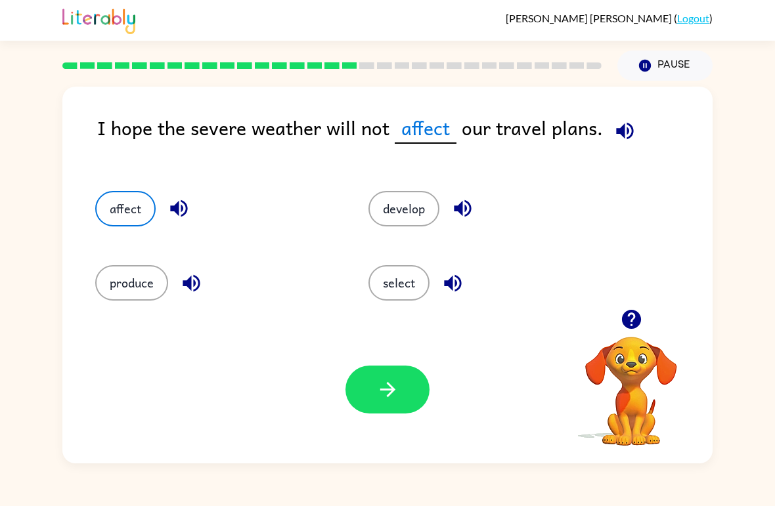
click at [398, 395] on icon "button" at bounding box center [387, 389] width 23 height 23
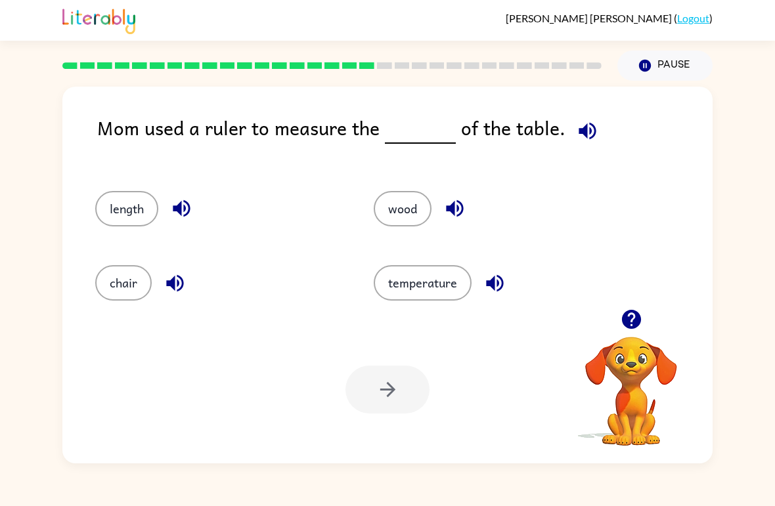
click at [149, 209] on button "length" at bounding box center [126, 208] width 63 height 35
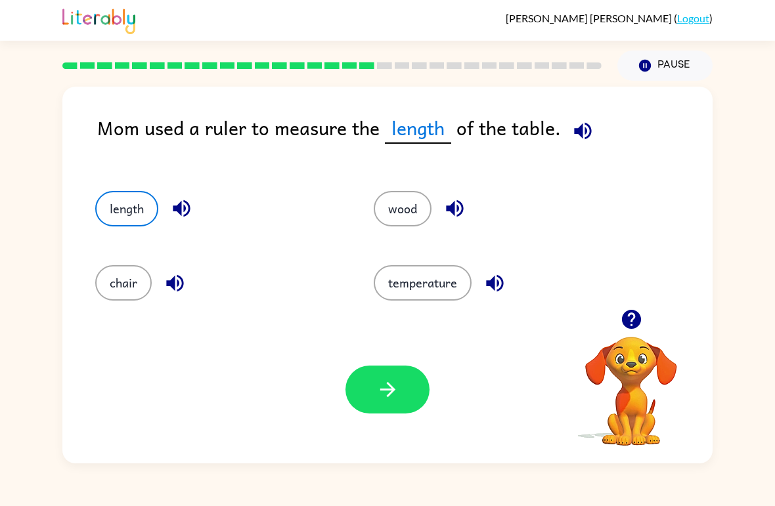
click at [425, 403] on button "button" at bounding box center [387, 390] width 84 height 48
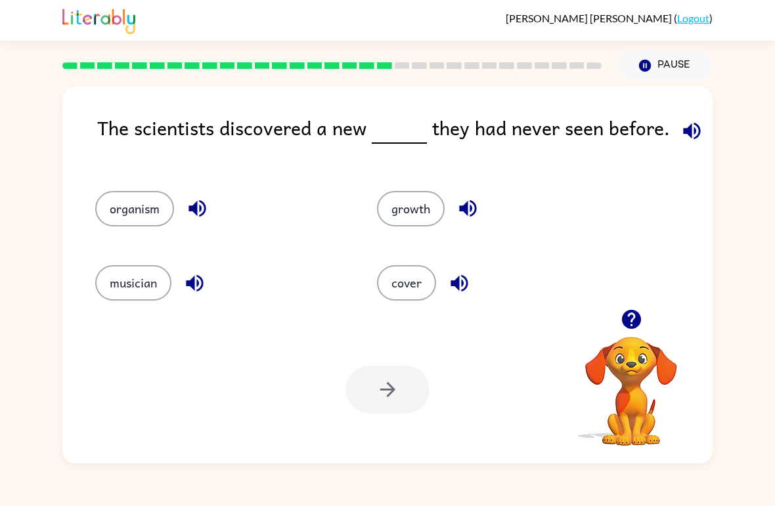
click at [152, 212] on button "organism" at bounding box center [134, 208] width 79 height 35
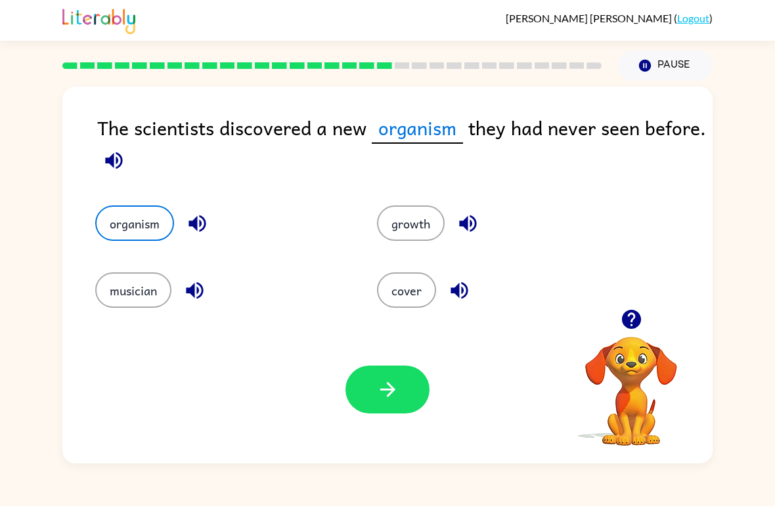
click at [409, 396] on button "button" at bounding box center [387, 390] width 84 height 48
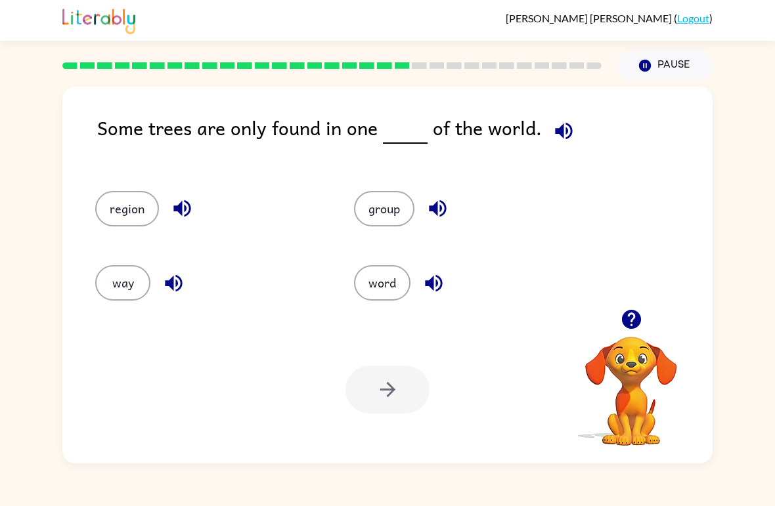
click at [133, 196] on button "region" at bounding box center [127, 208] width 64 height 35
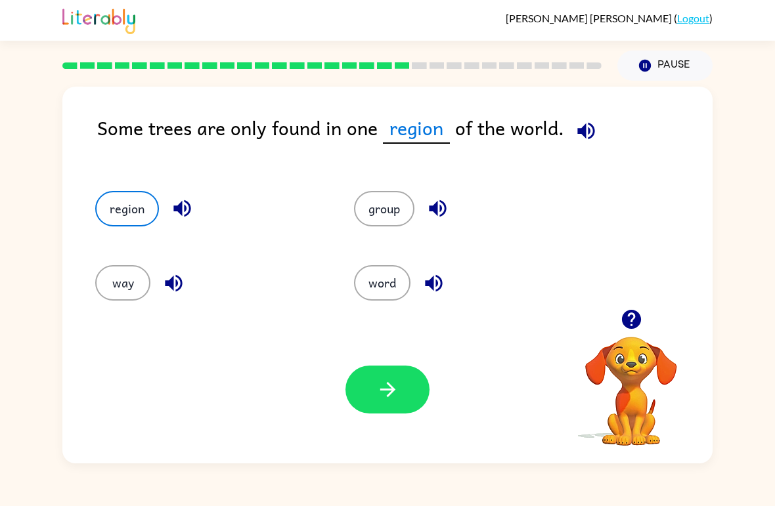
click at [406, 409] on button "button" at bounding box center [387, 390] width 84 height 48
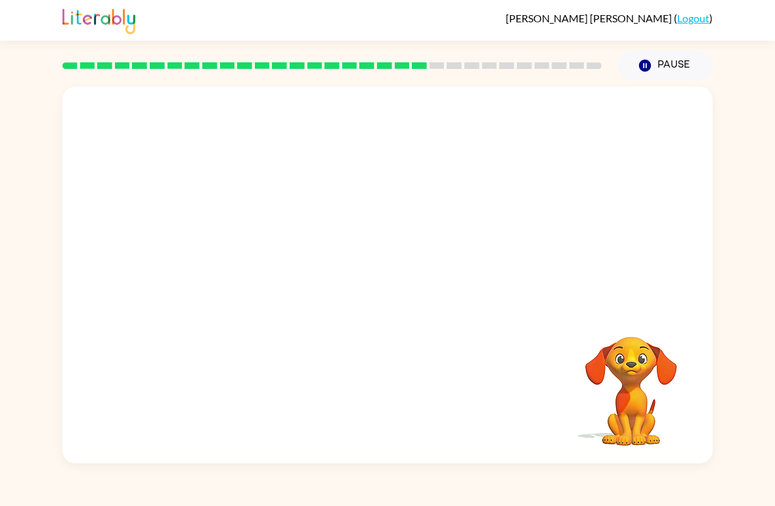
click at [274, 278] on video "Your browser must support playing .mp4 files to use Literably. Please try using…" at bounding box center [387, 198] width 650 height 223
click at [276, 239] on video "Your browser must support playing .mp4 files to use Literably. Please try using…" at bounding box center [387, 198] width 650 height 223
click at [265, 263] on video "Your browser must support playing .mp4 files to use Literably. Please try using…" at bounding box center [387, 198] width 650 height 223
click at [273, 265] on video "Your browser must support playing .mp4 files to use Literably. Please try using…" at bounding box center [387, 198] width 650 height 223
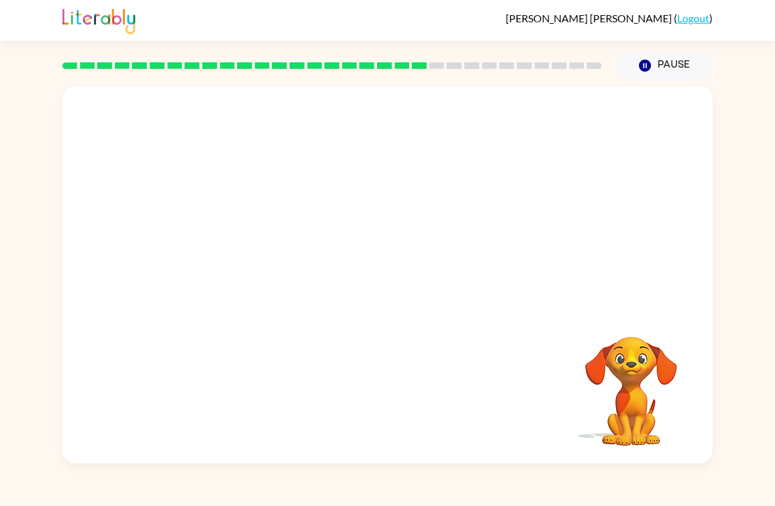
click at [276, 279] on video "Your browser must support playing .mp4 files to use Literably. Please try using…" at bounding box center [387, 198] width 650 height 223
click at [276, 283] on video "Your browser must support playing .mp4 files to use Literably. Please try using…" at bounding box center [387, 198] width 650 height 223
click at [276, 265] on video "Your browser must support playing .mp4 files to use Literably. Please try using…" at bounding box center [387, 198] width 650 height 223
click at [269, 275] on video "Your browser must support playing .mp4 files to use Literably. Please try using…" at bounding box center [387, 198] width 650 height 223
click at [279, 259] on video "Your browser must support playing .mp4 files to use Literably. Please try using…" at bounding box center [387, 198] width 650 height 223
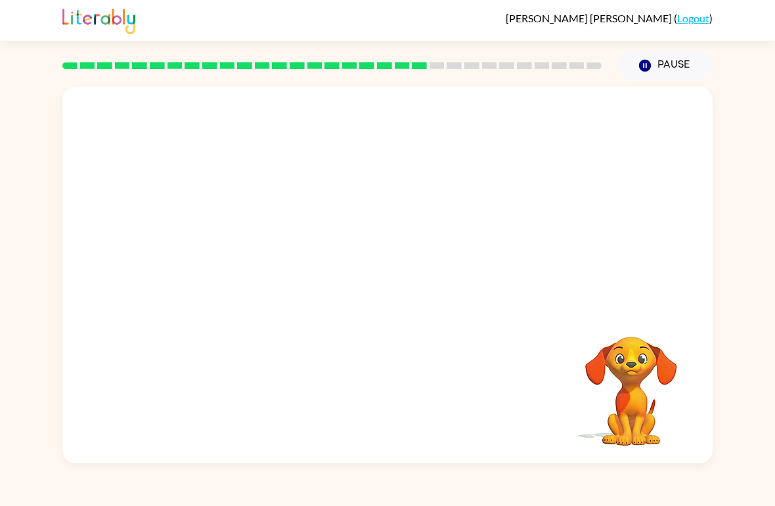
click at [274, 285] on video "Your browser must support playing .mp4 files to use Literably. Please try using…" at bounding box center [387, 198] width 650 height 223
click at [274, 286] on video "Your browser must support playing .mp4 files to use Literably. Please try using…" at bounding box center [387, 198] width 650 height 223
click at [273, 296] on video "Your browser must support playing .mp4 files to use Literably. Please try using…" at bounding box center [387, 198] width 650 height 223
click at [272, 279] on video "Your browser must support playing .mp4 files to use Literably. Please try using…" at bounding box center [387, 198] width 650 height 223
click at [272, 278] on video "Your browser must support playing .mp4 files to use Literably. Please try using…" at bounding box center [387, 198] width 650 height 223
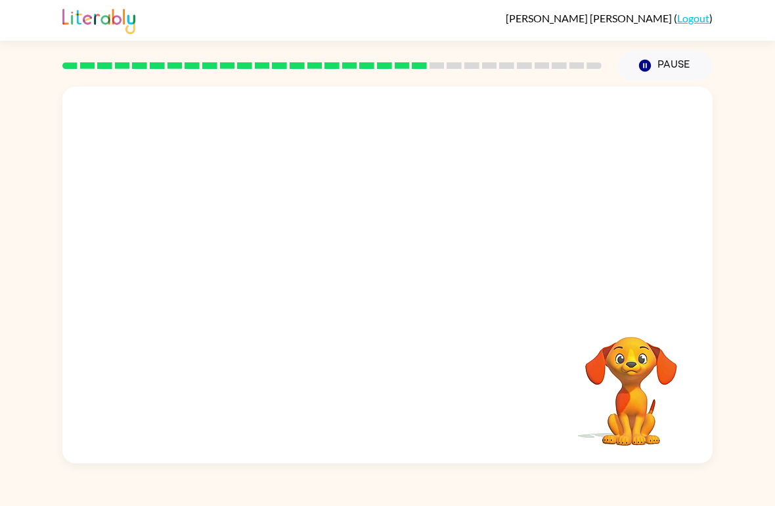
click at [274, 275] on video "Your browser must support playing .mp4 files to use Literably. Please try using…" at bounding box center [387, 198] width 650 height 223
click at [273, 275] on video "Your browser must support playing .mp4 files to use Literably. Please try using…" at bounding box center [387, 198] width 650 height 223
click at [272, 281] on video "Your browser must support playing .mp4 files to use Literably. Please try using…" at bounding box center [387, 198] width 650 height 223
click at [418, 284] on button "button" at bounding box center [387, 282] width 84 height 48
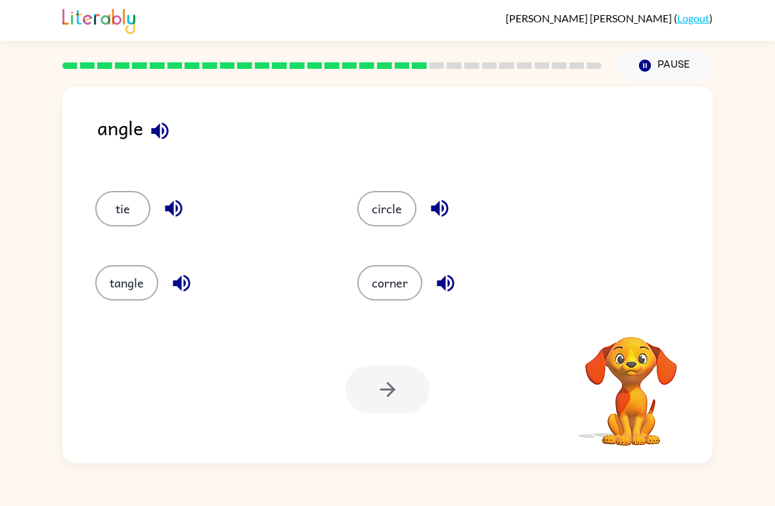
click at [410, 290] on button "corner" at bounding box center [389, 282] width 65 height 35
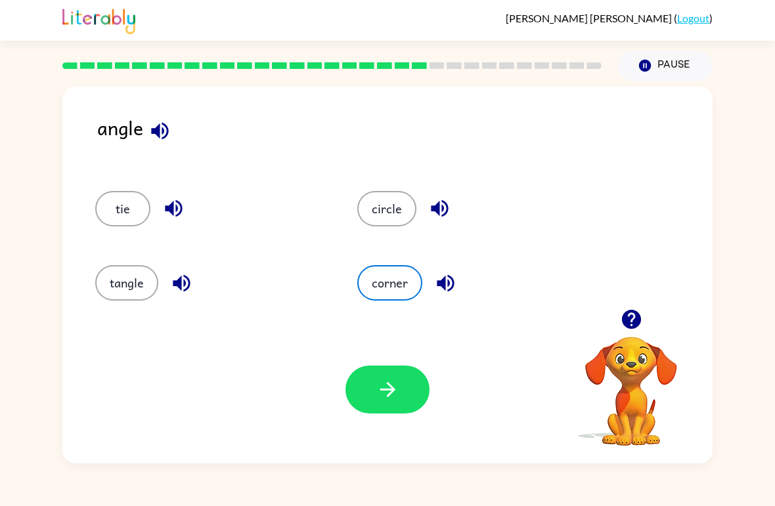
click at [400, 387] on button "button" at bounding box center [387, 390] width 84 height 48
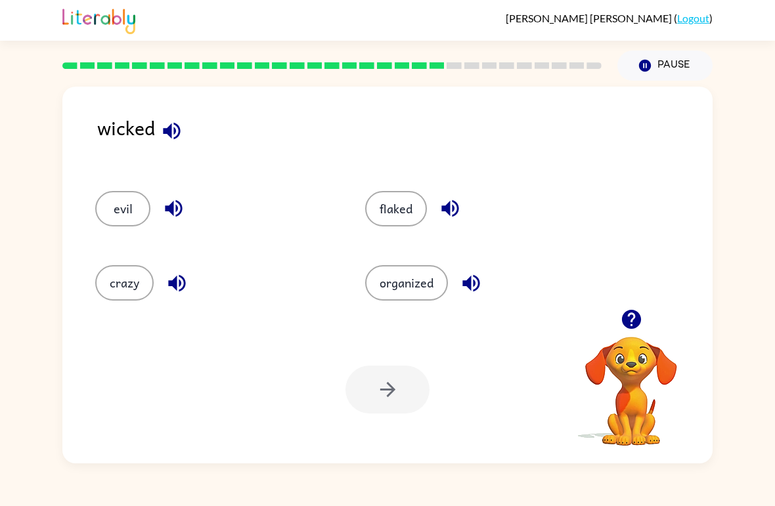
click at [130, 223] on button "evil" at bounding box center [122, 208] width 55 height 35
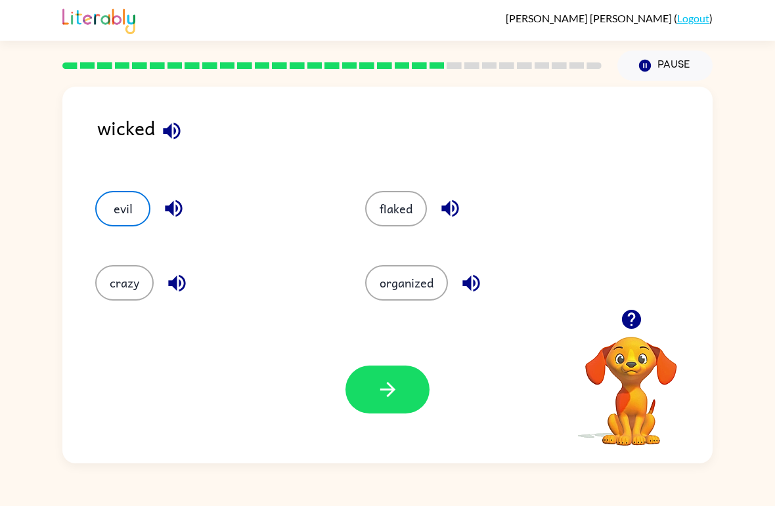
click at [383, 391] on icon "button" at bounding box center [386, 389] width 15 height 15
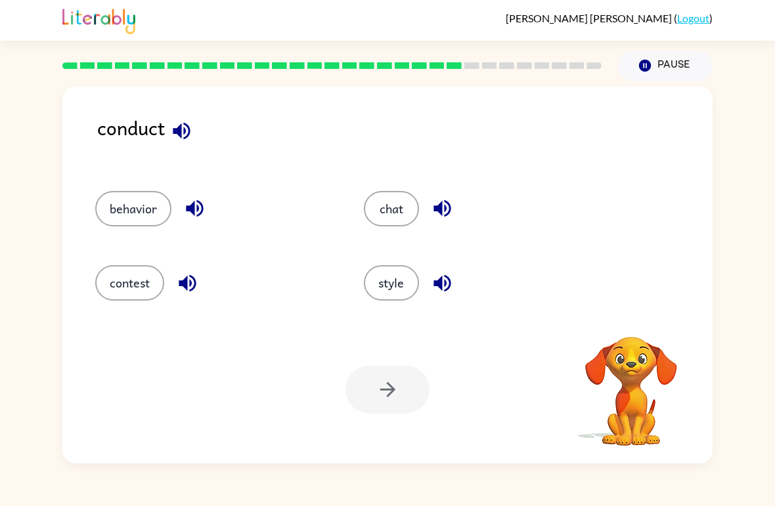
click at [720, 9] on div "Emilia Gallardo-Garcia ( Logout )" at bounding box center [387, 20] width 775 height 41
click at [680, 24] on link "Logout" at bounding box center [693, 18] width 32 height 12
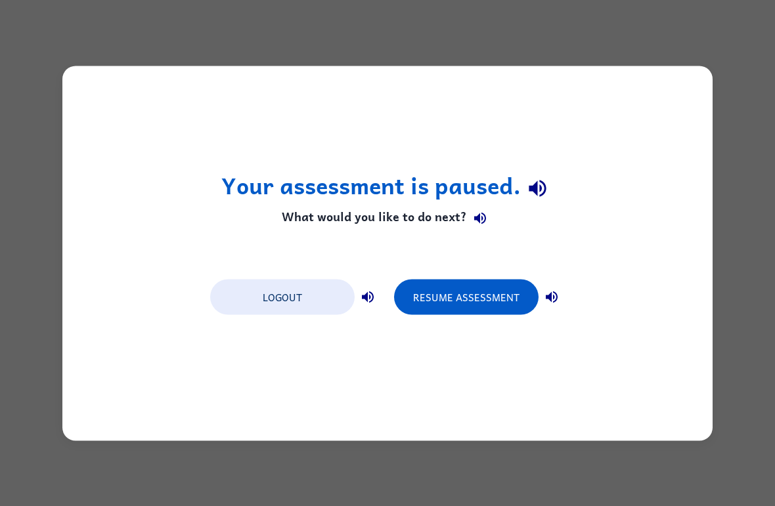
click at [305, 288] on button "Logout" at bounding box center [282, 296] width 144 height 35
